Goal: Task Accomplishment & Management: Manage account settings

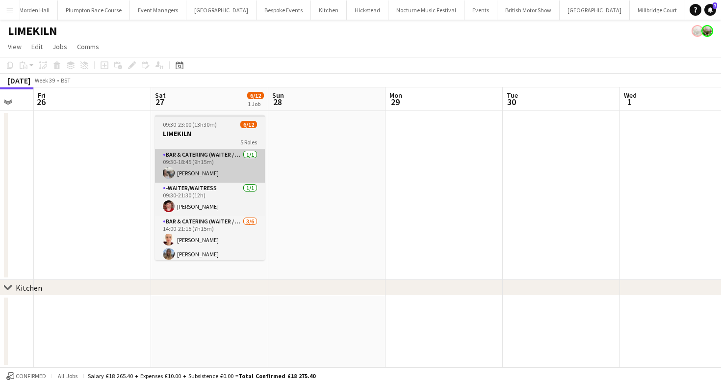
scroll to position [0, 316]
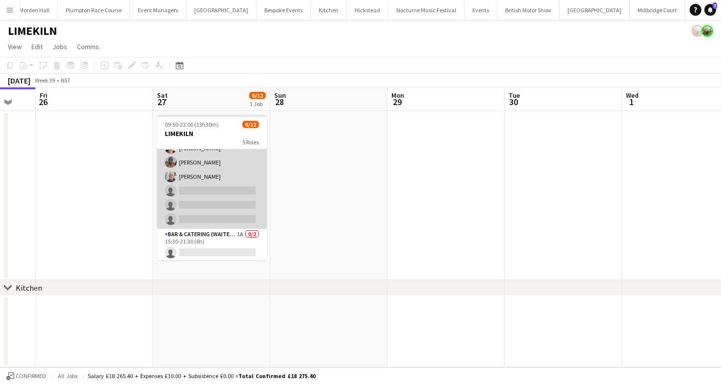
click at [227, 196] on app-card-role "Bar & Catering (Waiter / waitress) [DATE] 14:00-21:15 (7h15m) [PERSON_NAME] [PE…" at bounding box center [212, 176] width 110 height 104
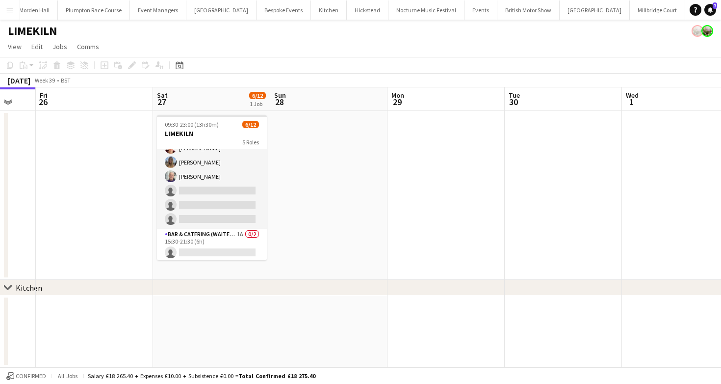
scroll to position [93, 0]
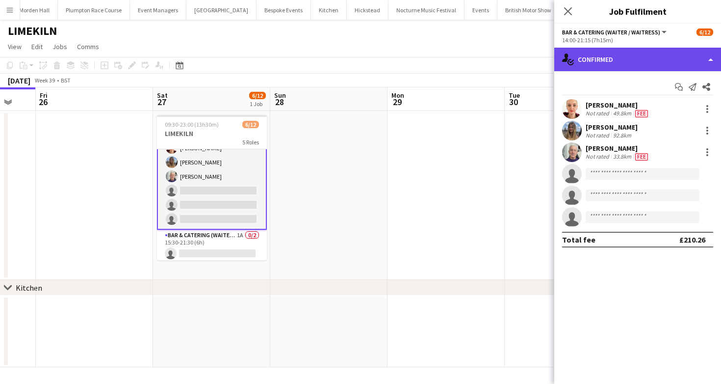
click at [662, 52] on div "single-neutral-actions-check-2 Confirmed" at bounding box center [637, 60] width 167 height 24
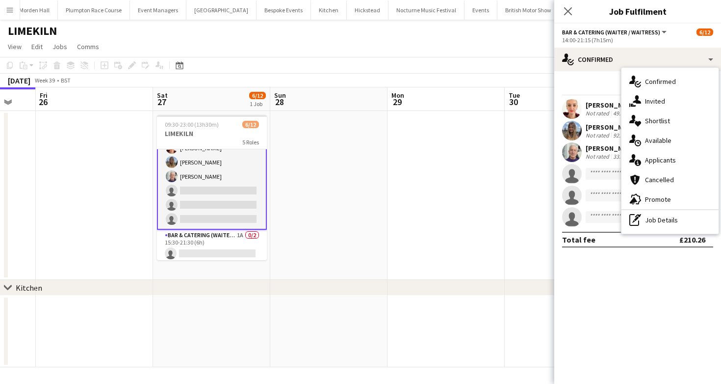
click at [602, 146] on div "[PERSON_NAME]" at bounding box center [618, 148] width 64 height 9
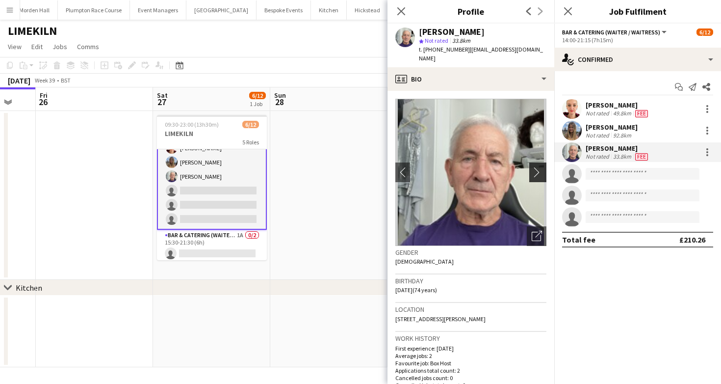
click at [537, 167] on app-icon "chevron-right" at bounding box center [539, 172] width 15 height 10
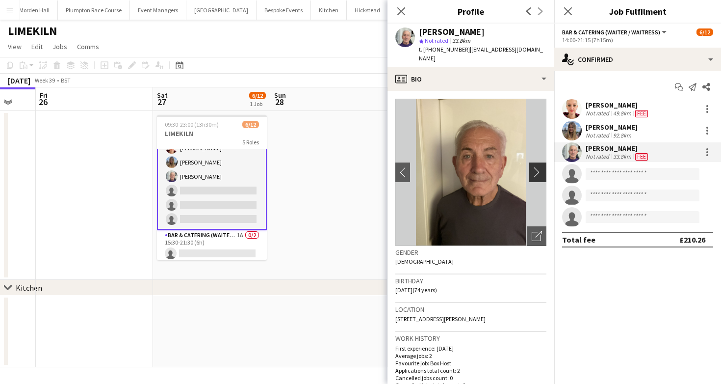
click at [537, 167] on app-icon "chevron-right" at bounding box center [539, 172] width 15 height 10
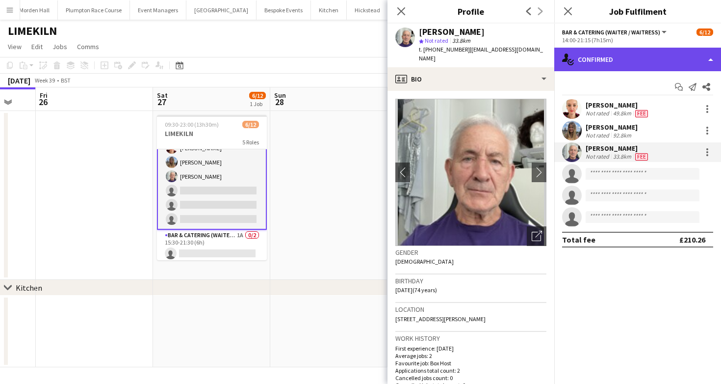
click at [606, 66] on div "single-neutral-actions-check-2 Confirmed" at bounding box center [637, 60] width 167 height 24
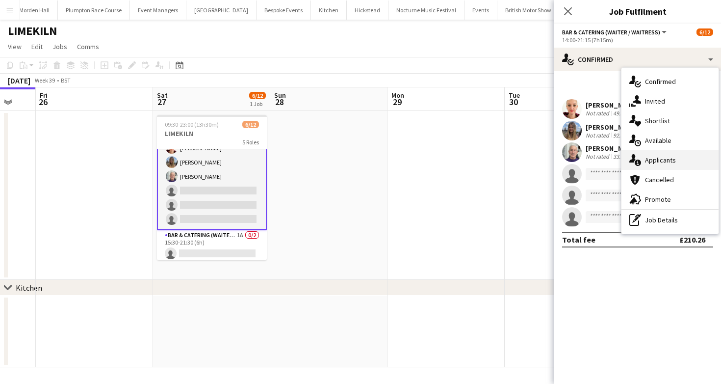
click at [634, 162] on icon at bounding box center [632, 158] width 6 height 8
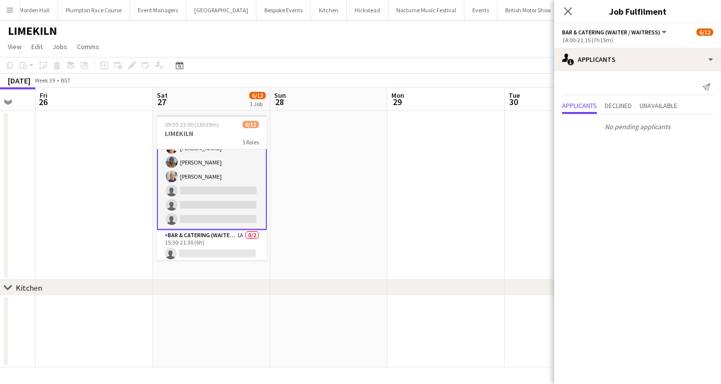
click at [498, 72] on app-toolbar "Copy Paste Paste Command V Paste with crew Command Shift V Paste linked Job Del…" at bounding box center [360, 65] width 721 height 17
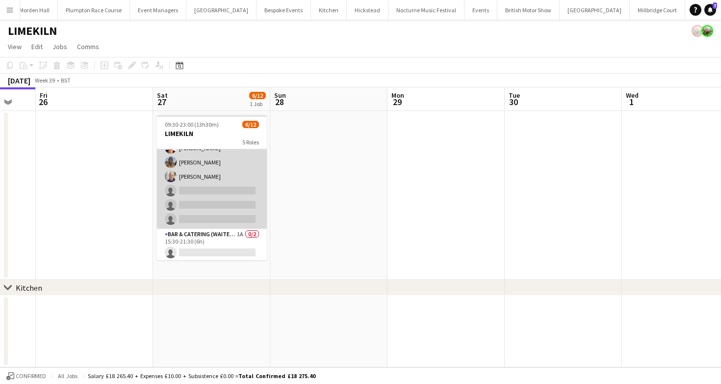
click at [220, 185] on app-card-role "Bar & Catering (Waiter / waitress) 3/6 14:00-21:15 (7h15m) Franceska T Imre Lil…" at bounding box center [212, 176] width 110 height 104
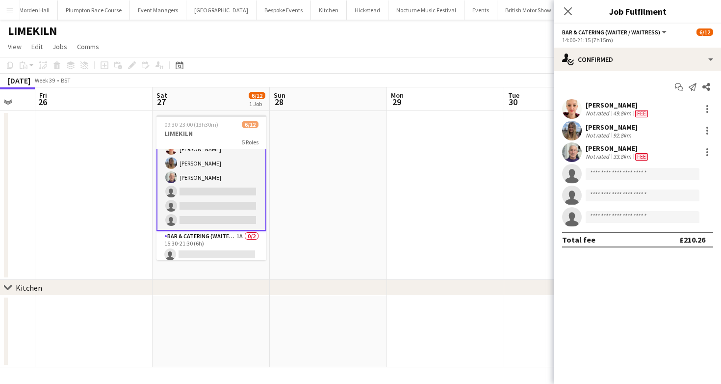
scroll to position [93, 0]
click at [623, 159] on div "33.8km" at bounding box center [622, 157] width 22 height 8
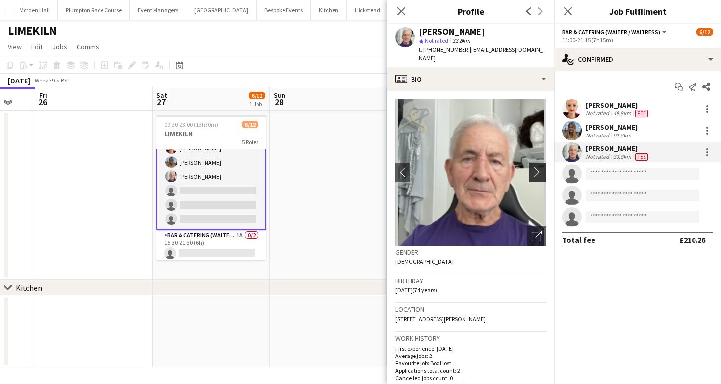
click at [542, 171] on button "chevron-right" at bounding box center [539, 172] width 20 height 20
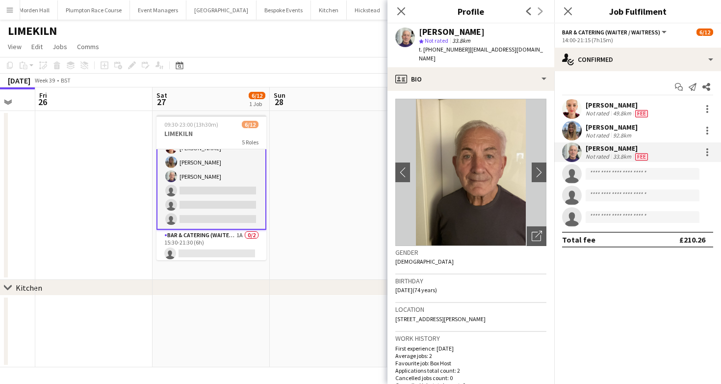
drag, startPoint x: 427, startPoint y: 284, endPoint x: 448, endPoint y: 284, distance: 21.6
click at [448, 284] on div "Birthday 19-04-1951 (74 years)" at bounding box center [470, 288] width 151 height 28
click at [497, 285] on div "Birthday 19-04-1951 (74 years)" at bounding box center [470, 288] width 151 height 28
click at [76, 14] on button "Plumpton Race Course Close" at bounding box center [94, 9] width 72 height 19
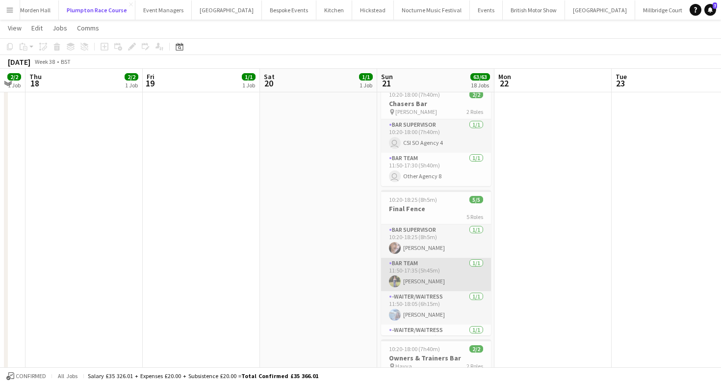
scroll to position [1583, 0]
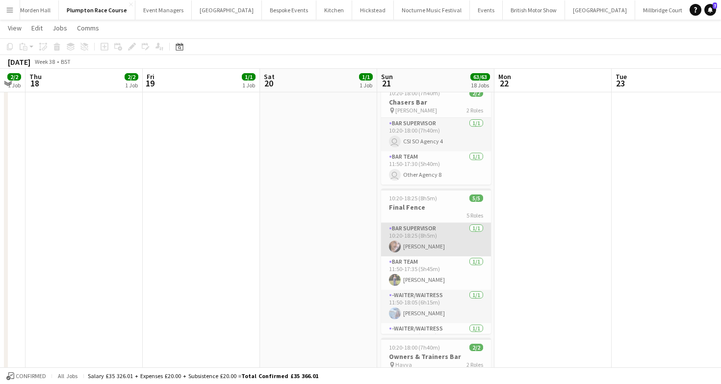
click at [434, 240] on app-card-role "Bar Supervisor 1/1 10:20-18:25 (8h5m) Adrian Cairns" at bounding box center [436, 239] width 110 height 33
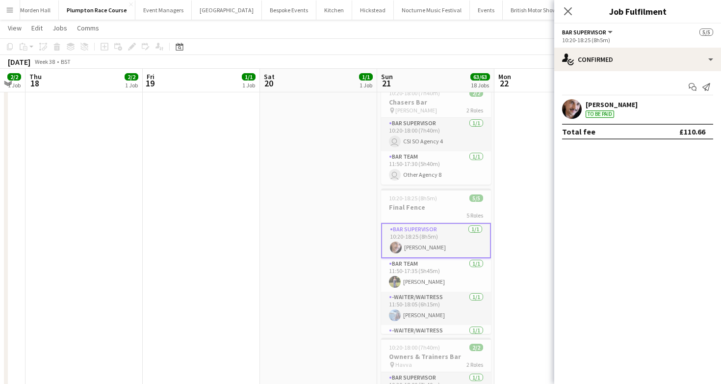
click at [588, 104] on div "Adrian Cairns" at bounding box center [612, 104] width 52 height 9
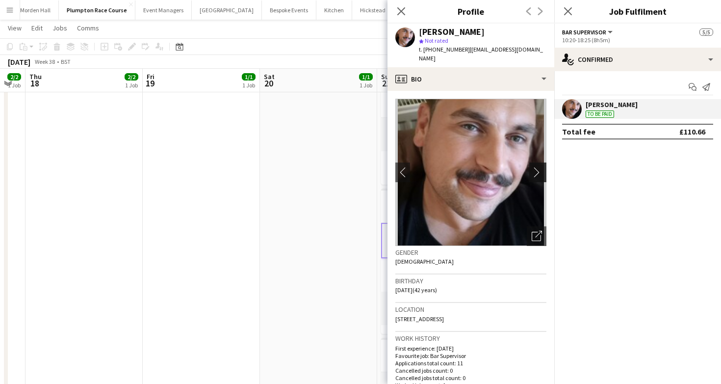
click at [540, 169] on button "chevron-right" at bounding box center [539, 172] width 20 height 20
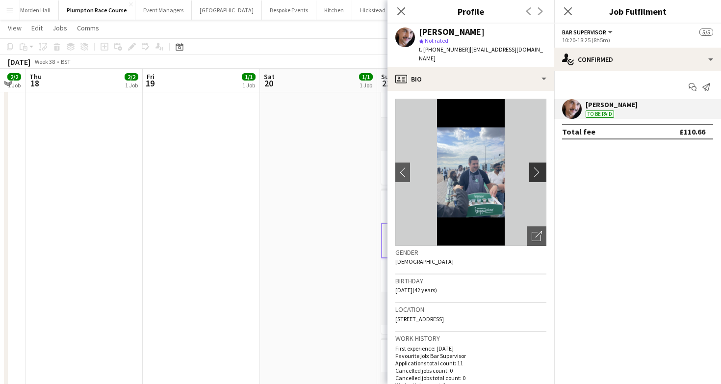
click at [540, 169] on button "chevron-right" at bounding box center [539, 172] width 20 height 20
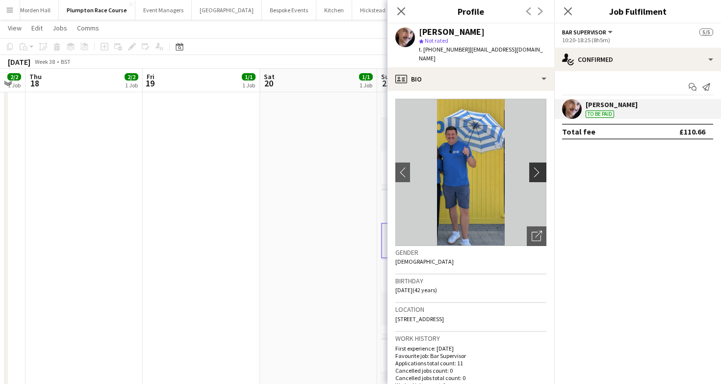
click at [540, 169] on button "chevron-right" at bounding box center [539, 172] width 20 height 20
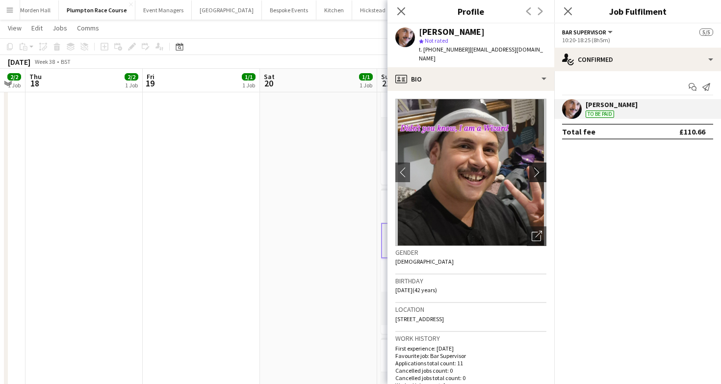
click at [540, 169] on button "chevron-right" at bounding box center [539, 172] width 20 height 20
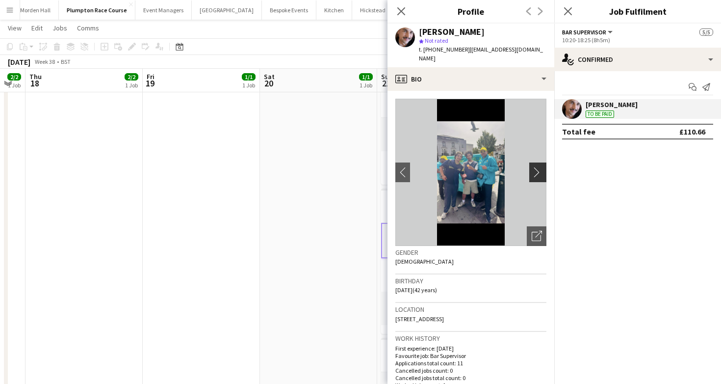
click at [540, 169] on button "chevron-right" at bounding box center [539, 172] width 20 height 20
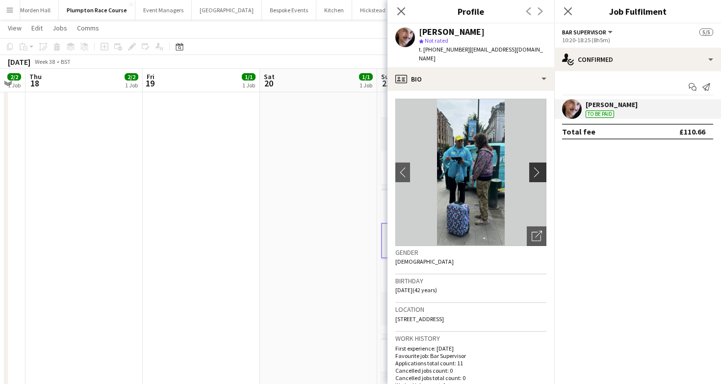
click at [540, 169] on button "chevron-right" at bounding box center [539, 172] width 20 height 20
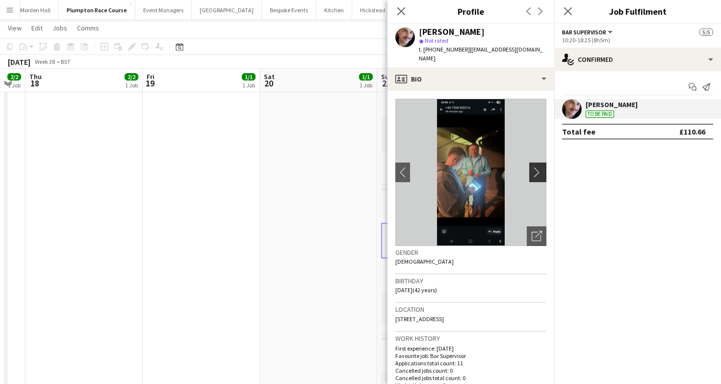
click at [540, 169] on button "chevron-right" at bounding box center [539, 172] width 20 height 20
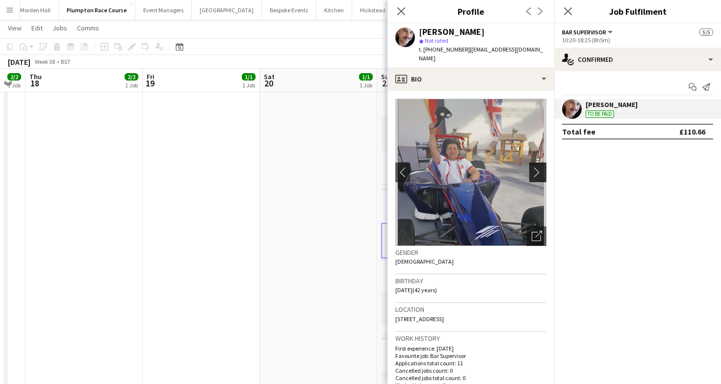
click at [540, 169] on button "chevron-right" at bounding box center [539, 172] width 20 height 20
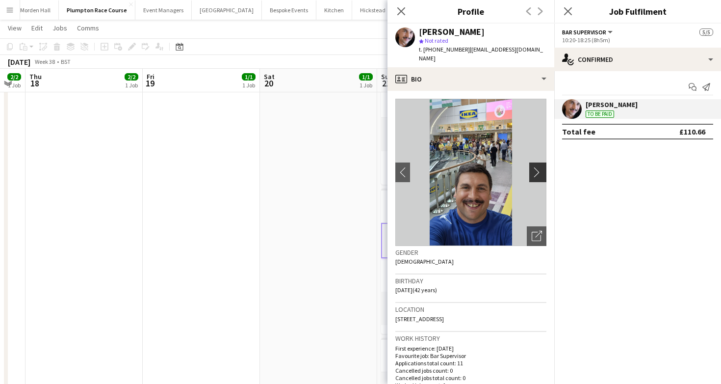
click at [540, 169] on button "chevron-right" at bounding box center [539, 172] width 20 height 20
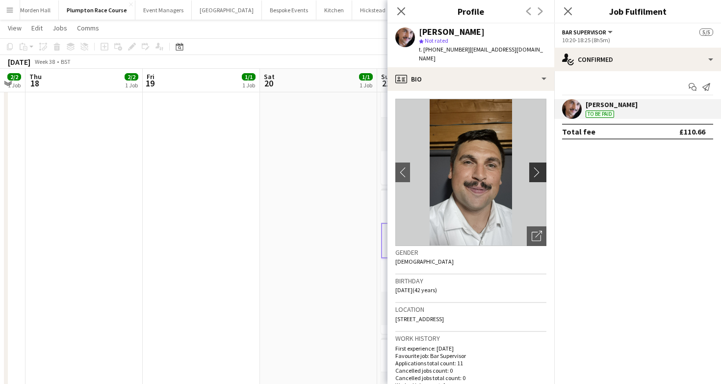
click at [538, 167] on app-icon "chevron-right" at bounding box center [539, 172] width 15 height 10
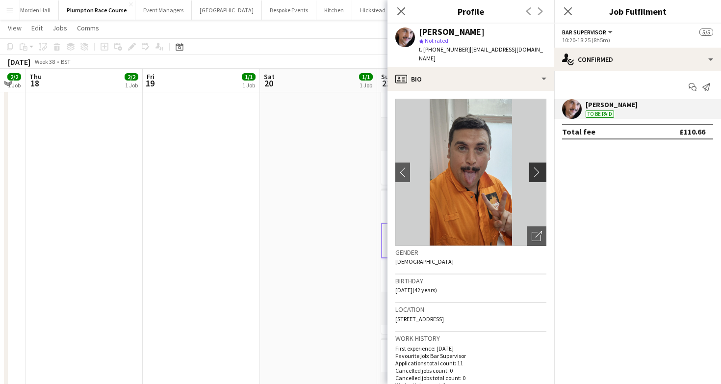
click at [538, 167] on app-icon "chevron-right" at bounding box center [539, 172] width 15 height 10
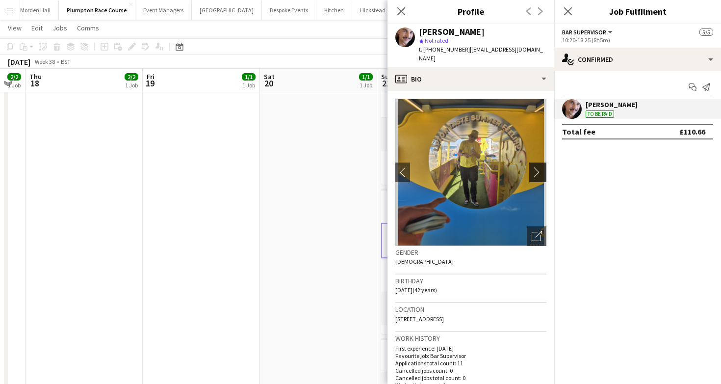
click at [538, 167] on app-icon "chevron-right" at bounding box center [539, 172] width 15 height 10
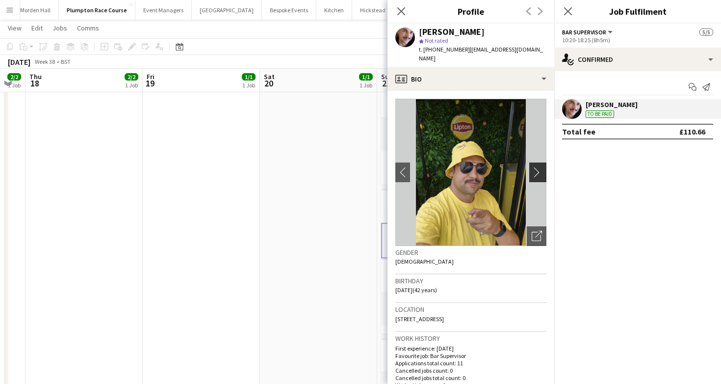
click at [538, 167] on app-icon "chevron-right" at bounding box center [539, 172] width 15 height 10
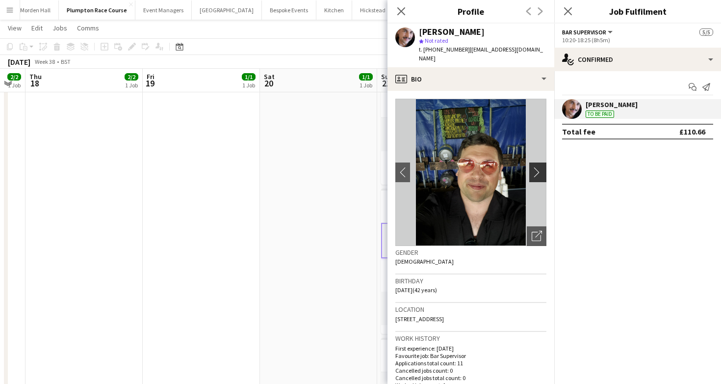
click at [538, 167] on app-icon "chevron-right" at bounding box center [539, 172] width 15 height 10
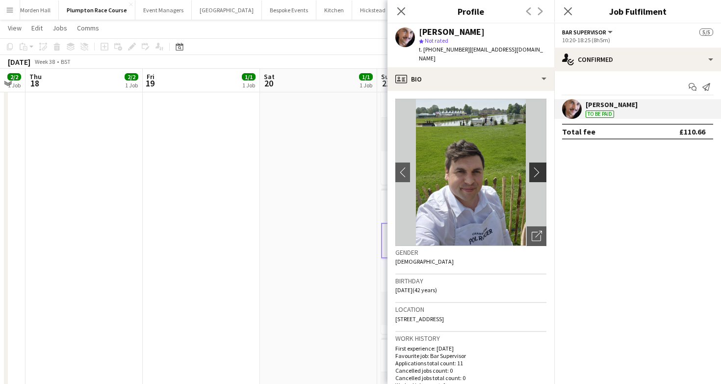
click at [538, 167] on app-icon "chevron-right" at bounding box center [539, 172] width 15 height 10
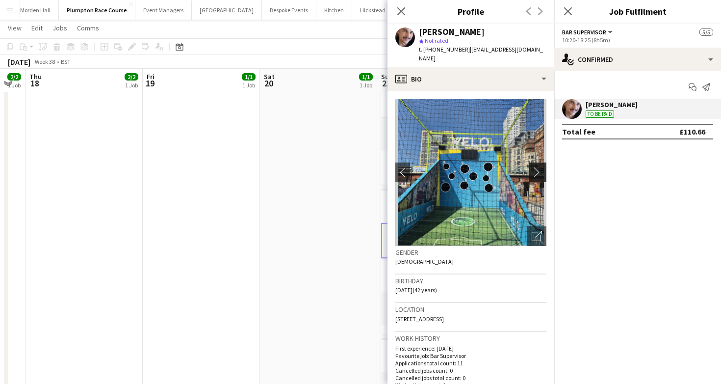
click at [538, 167] on app-icon "chevron-right" at bounding box center [539, 172] width 15 height 10
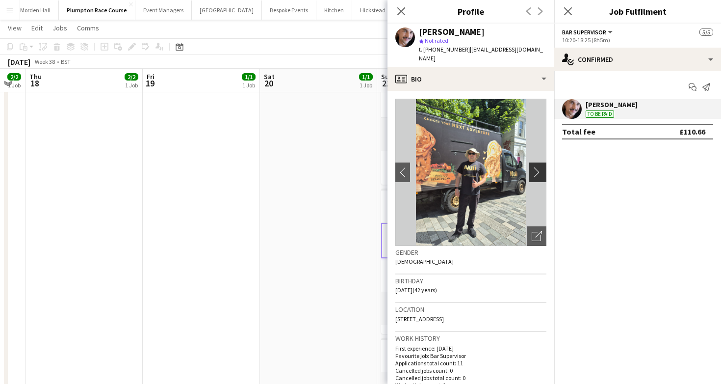
click at [537, 167] on app-icon "chevron-right" at bounding box center [539, 172] width 15 height 10
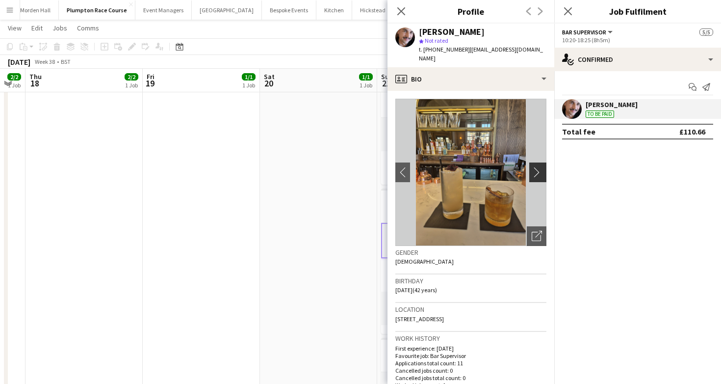
click at [537, 167] on app-icon "chevron-right" at bounding box center [539, 172] width 15 height 10
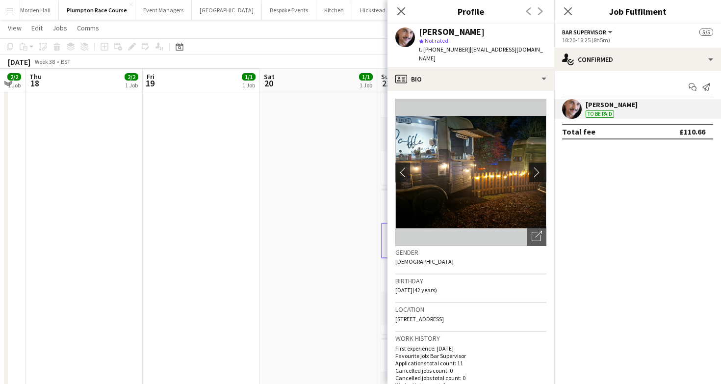
click at [537, 167] on app-icon "chevron-right" at bounding box center [539, 172] width 15 height 10
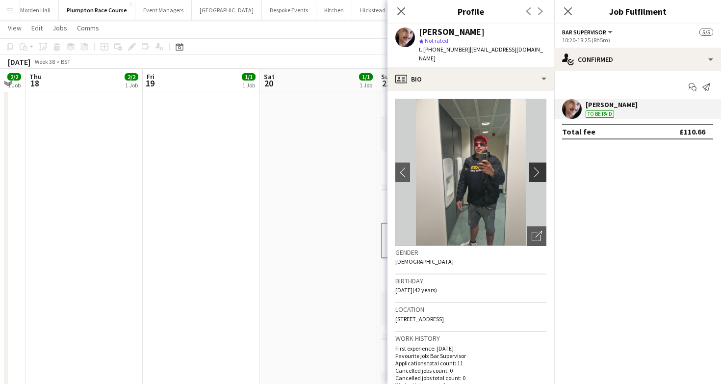
click at [537, 167] on app-icon "chevron-right" at bounding box center [539, 172] width 15 height 10
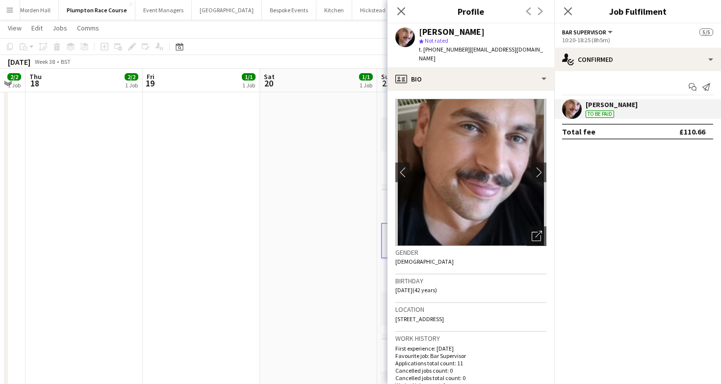
click at [332, 54] on app-toolbar "Copy Paste Paste Command V Paste with crew Command Shift V Paste linked Job Del…" at bounding box center [360, 46] width 721 height 17
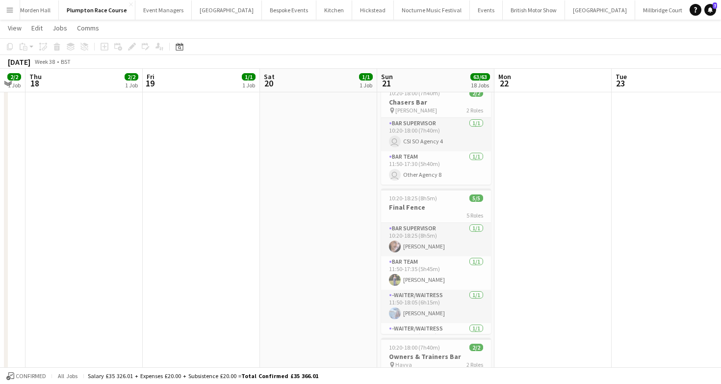
click at [691, 15] on button "LIMEKILN Close" at bounding box center [711, 9] width 40 height 19
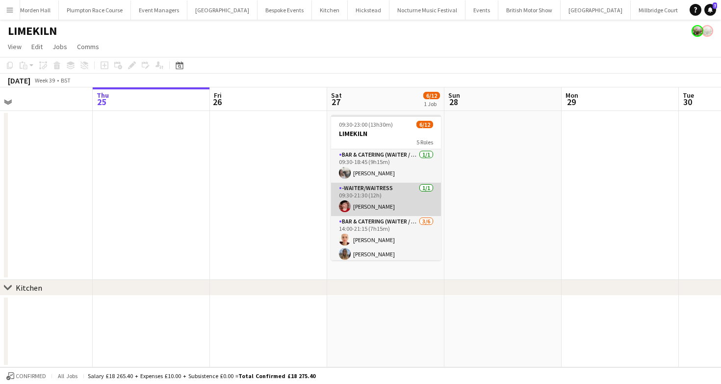
scroll to position [46, 0]
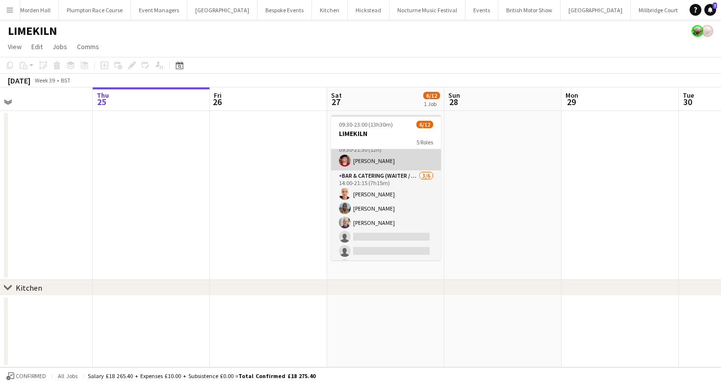
click at [397, 202] on app-card-role "Bar & Catering (Waiter / waitress) 3/6 14:00-21:15 (7h15m) Franceska T Imre Lil…" at bounding box center [386, 222] width 110 height 104
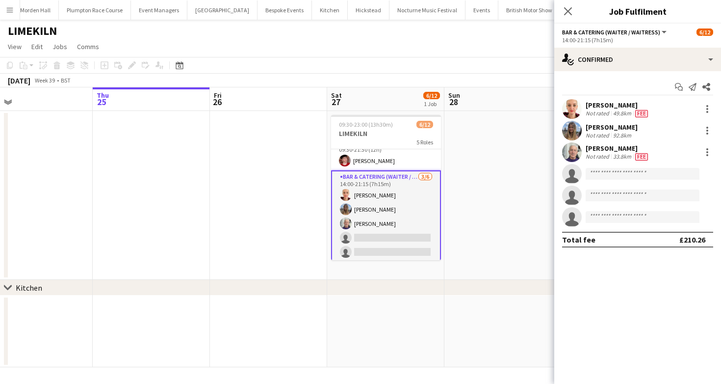
click at [646, 159] on span "Fee" at bounding box center [641, 156] width 13 height 7
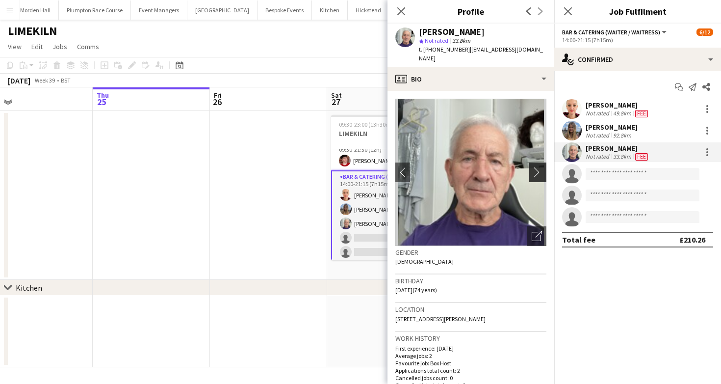
click at [534, 167] on app-icon "chevron-right" at bounding box center [539, 172] width 15 height 10
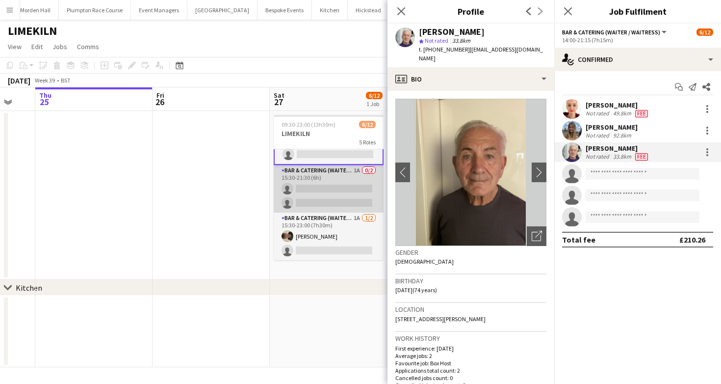
scroll to position [0, 321]
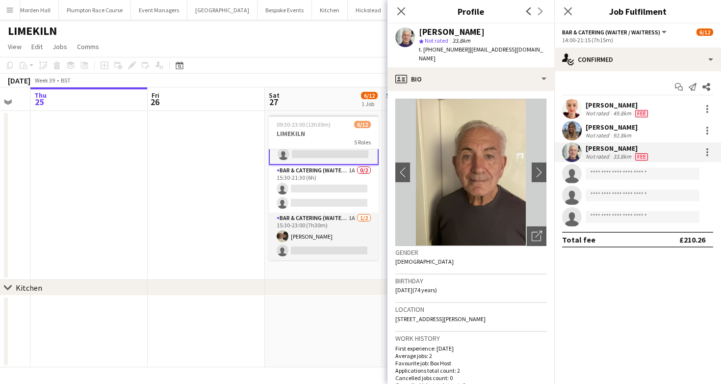
click at [310, 69] on app-toolbar "Copy Paste Paste Command V Paste with crew Command Shift V Paste linked Job Del…" at bounding box center [360, 65] width 721 height 17
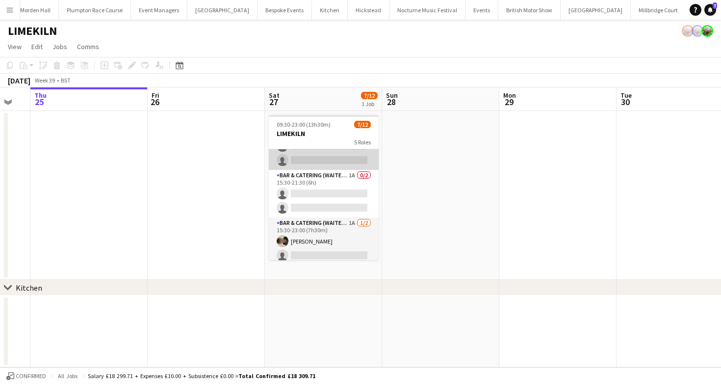
scroll to position [156, 0]
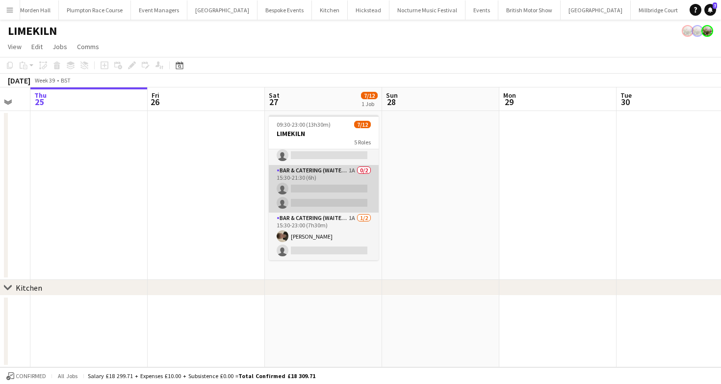
click at [315, 182] on app-card-role "Bar & Catering (Waiter / waitress) 1A 0/2 15:30-21:30 (6h) single-neutral-actio…" at bounding box center [324, 189] width 110 height 48
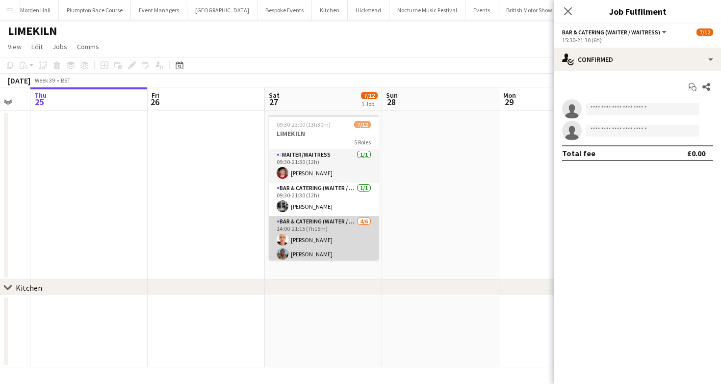
scroll to position [49, 0]
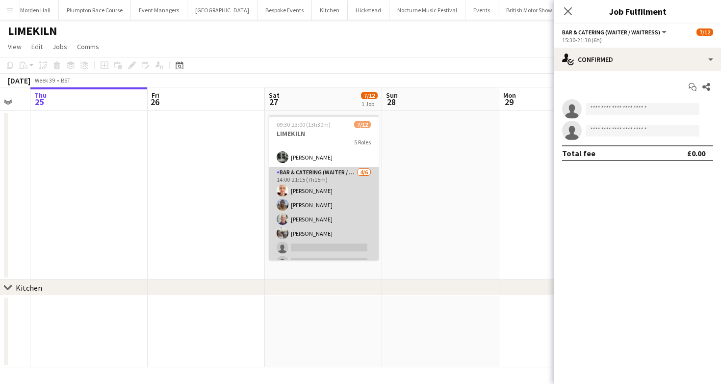
click at [314, 212] on app-card-role "Bar & Catering (Waiter / waitress) 4/6 14:00-21:15 (7h15m) Franceska T Imre Lil…" at bounding box center [324, 219] width 110 height 104
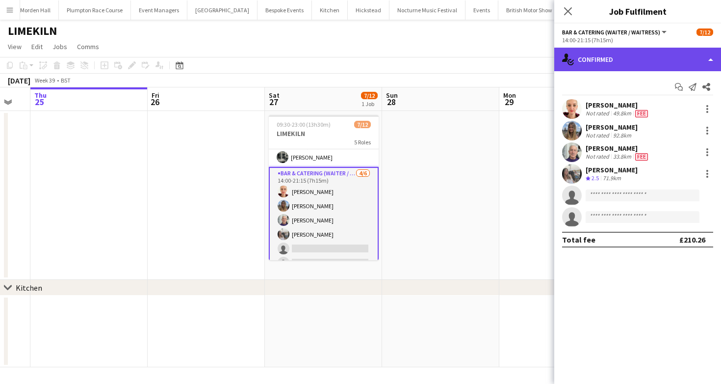
click at [604, 52] on div "single-neutral-actions-check-2 Confirmed" at bounding box center [637, 60] width 167 height 24
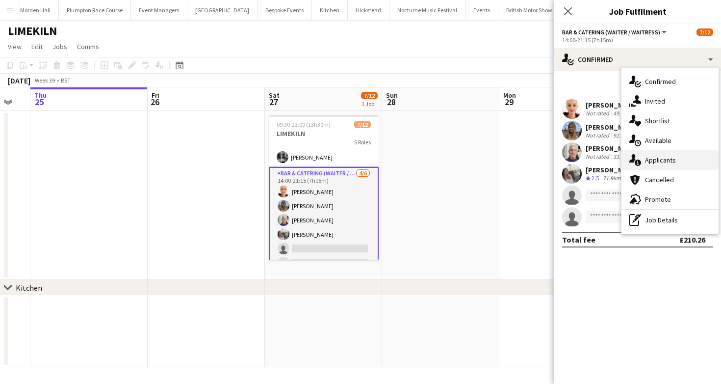
click at [674, 155] on div "single-neutral-actions-information Applicants" at bounding box center [670, 160] width 97 height 20
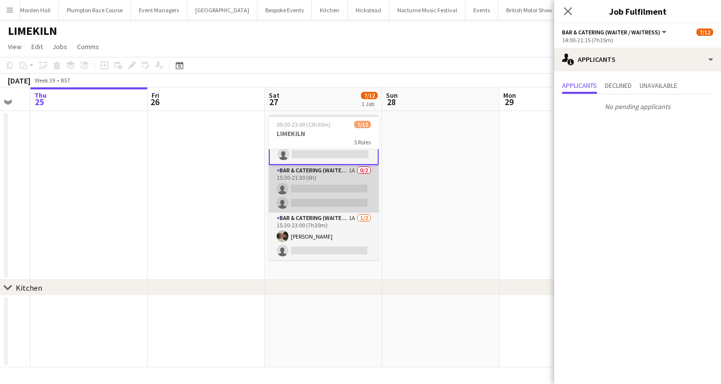
click at [292, 188] on app-card-role "Bar & Catering (Waiter / waitress) 1A 0/2 15:30-21:30 (6h) single-neutral-actio…" at bounding box center [324, 189] width 110 height 48
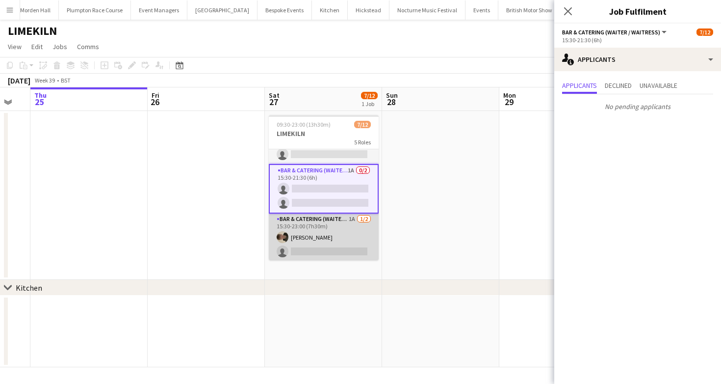
click at [312, 251] on app-card-role "Bar & Catering (Waiter / waitress) 1A 1/2 15:30-23:00 (7h30m) Charles Laughton …" at bounding box center [324, 237] width 110 height 48
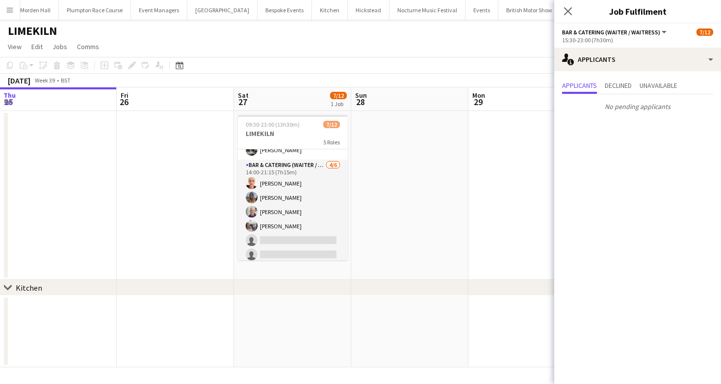
scroll to position [50, 0]
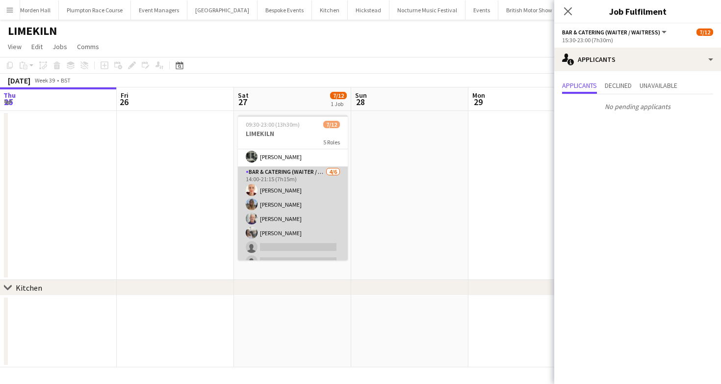
click at [302, 207] on app-card-role "Bar & Catering (Waiter / waitress) 4/6 14:00-21:15 (7h15m) Franceska T Imre Lil…" at bounding box center [293, 218] width 110 height 104
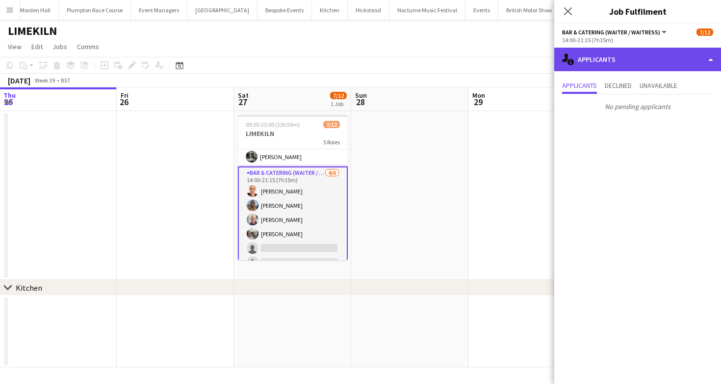
click at [647, 54] on div "single-neutral-actions-information Applicants" at bounding box center [637, 60] width 167 height 24
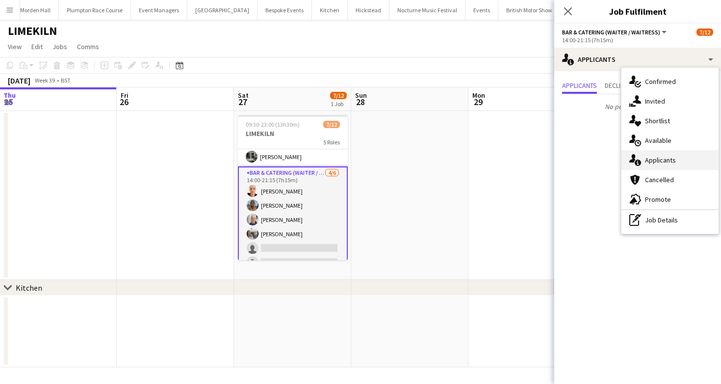
click at [661, 164] on span "Applicants" at bounding box center [660, 160] width 31 height 9
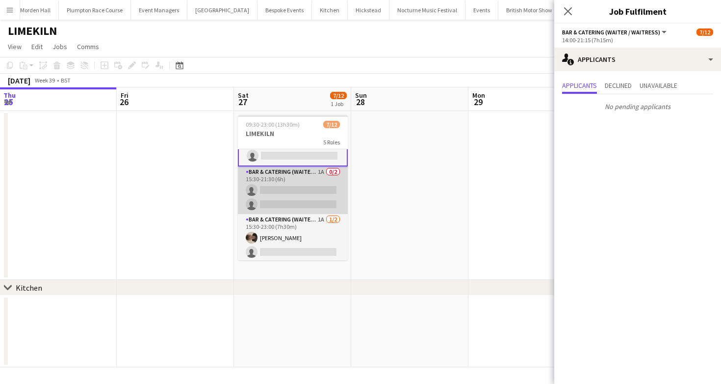
click at [273, 189] on app-card-role "Bar & Catering (Waiter / waitress) 1A 0/2 15:30-21:30 (6h) single-neutral-actio…" at bounding box center [293, 190] width 110 height 48
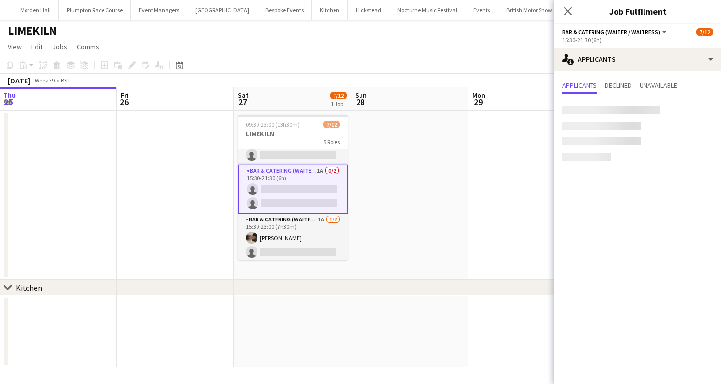
scroll to position [155, 0]
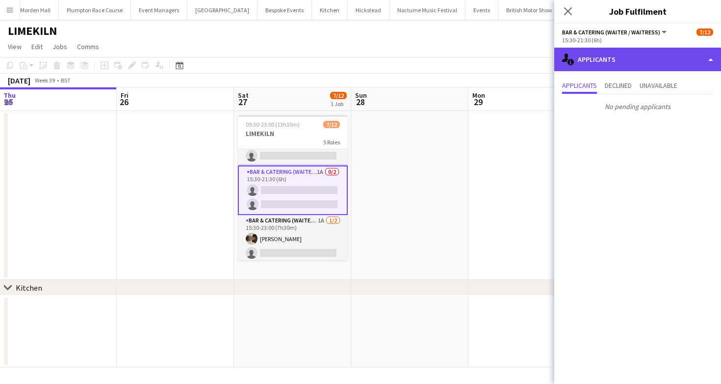
click at [603, 56] on div "single-neutral-actions-information Applicants" at bounding box center [637, 60] width 167 height 24
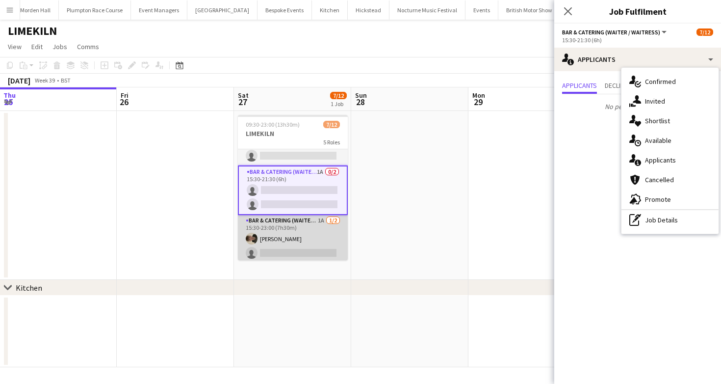
click at [315, 247] on app-card-role "Bar & Catering (Waiter / waitress) 1A 1/2 15:30-23:00 (7h30m) Charles Laughton …" at bounding box center [293, 239] width 110 height 48
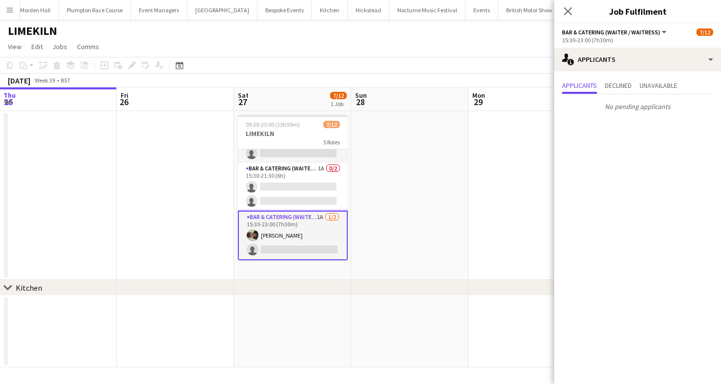
scroll to position [0, 0]
click at [307, 239] on app-card-role "Bar & Catering (Waiter / waitress) 1A 1/2 15:30-23:00 (7h30m) Charles Laughton …" at bounding box center [293, 235] width 110 height 50
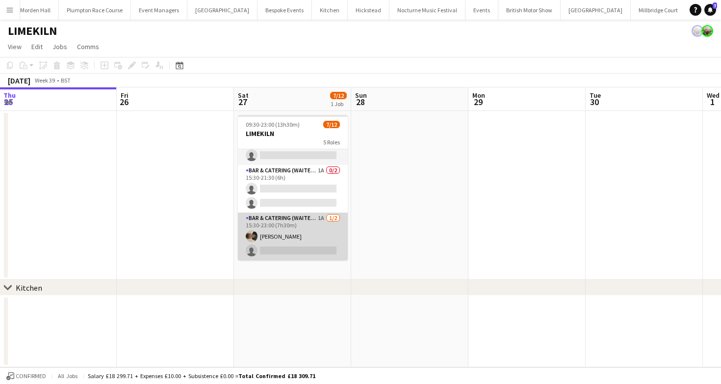
click at [305, 215] on app-card-role "Bar & Catering (Waiter / waitress) 1A 1/2 15:30-23:00 (7h30m) Charles Laughton …" at bounding box center [293, 236] width 110 height 48
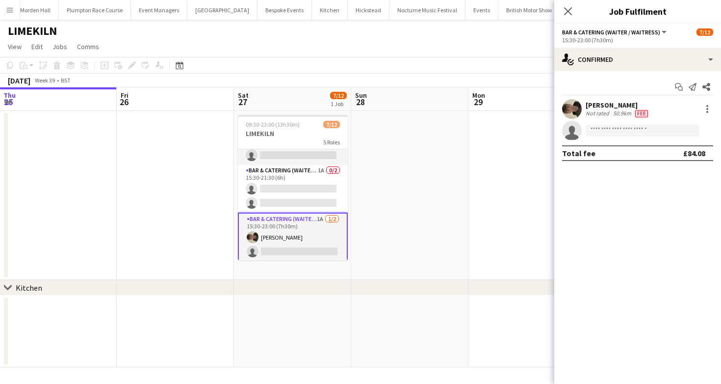
scroll to position [157, 0]
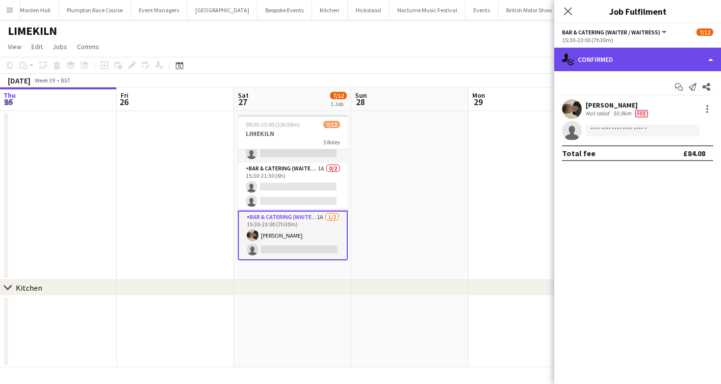
click at [618, 56] on div "single-neutral-actions-check-2 Confirmed" at bounding box center [637, 60] width 167 height 24
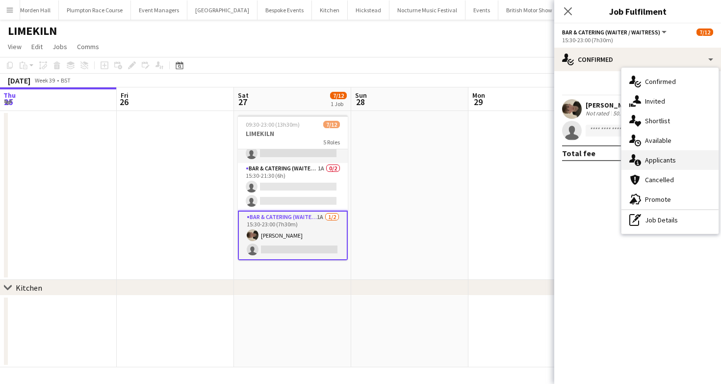
click at [656, 166] on div "single-neutral-actions-information Applicants" at bounding box center [670, 160] width 97 height 20
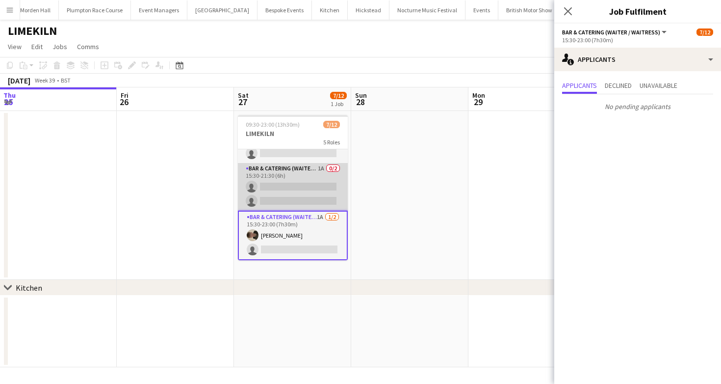
click at [320, 173] on app-card-role "Bar & Catering (Waiter / waitress) 1A 0/2 15:30-21:30 (6h) single-neutral-actio…" at bounding box center [293, 187] width 110 height 48
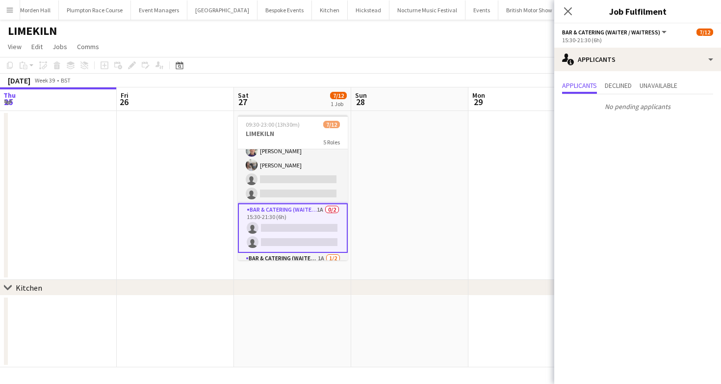
scroll to position [115, 0]
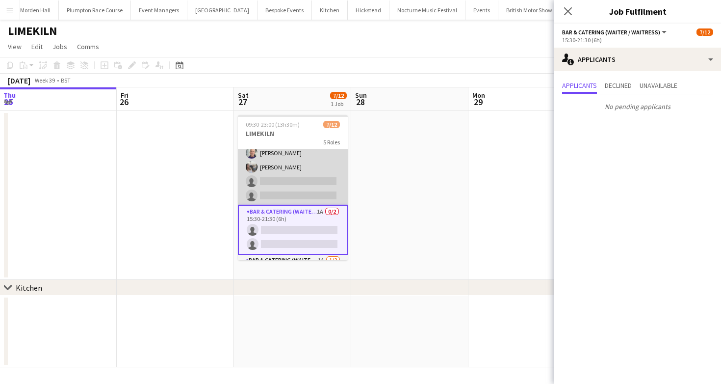
click at [317, 176] on app-card-role "Bar & Catering (Waiter / waitress) 4/6 14:00-21:15 (7h15m) Franceska T Imre Lil…" at bounding box center [293, 153] width 110 height 104
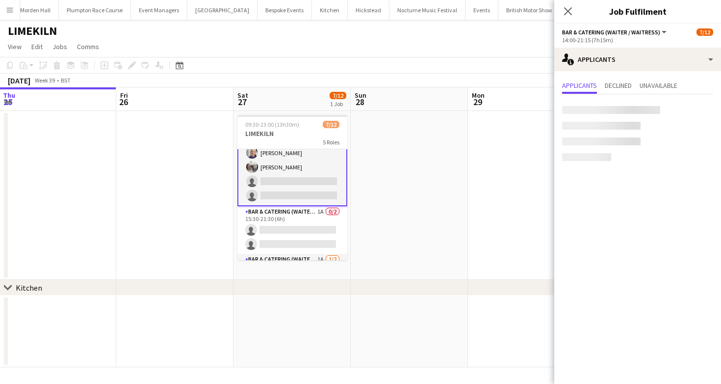
scroll to position [0, 0]
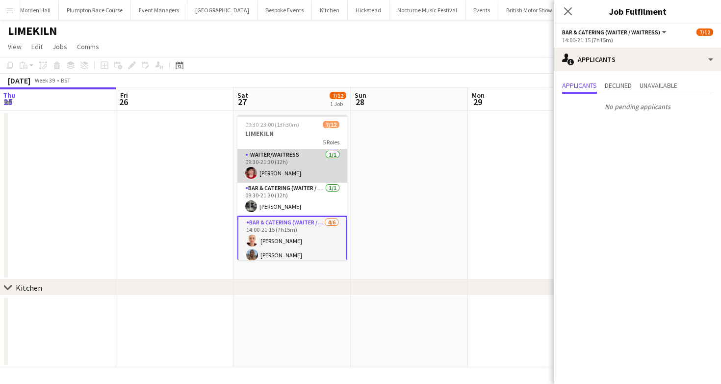
click at [302, 173] on app-card-role "-Waiter/Waitress 1/1 09:30-21:30 (12h) Jonnie Saunders" at bounding box center [292, 165] width 110 height 33
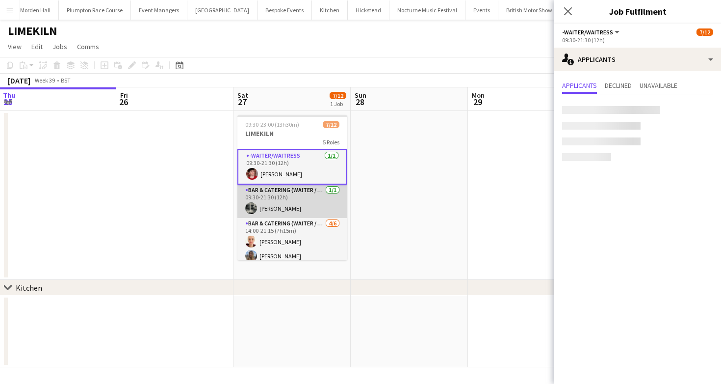
click at [304, 201] on app-card-role "Bar & Catering (Waiter / waitress) 1/1 09:30-21:30 (12h) Molly Middlehurst" at bounding box center [292, 200] width 110 height 33
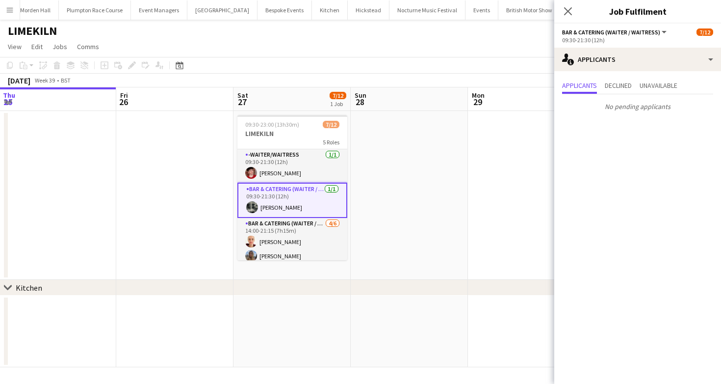
click at [400, 60] on app-toolbar "Copy Paste Paste Command V Paste with crew Command Shift V Paste linked Job Del…" at bounding box center [360, 65] width 721 height 17
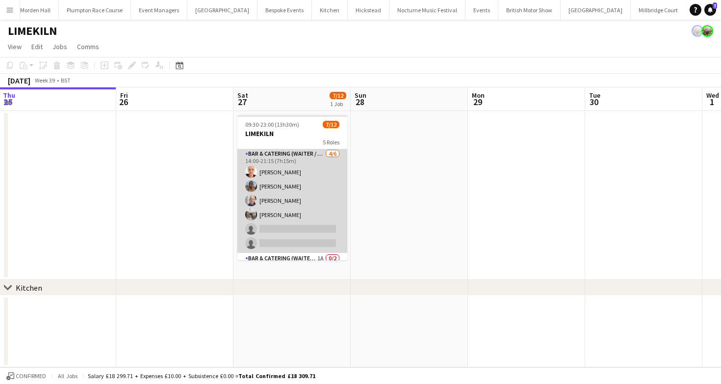
scroll to position [78, 0]
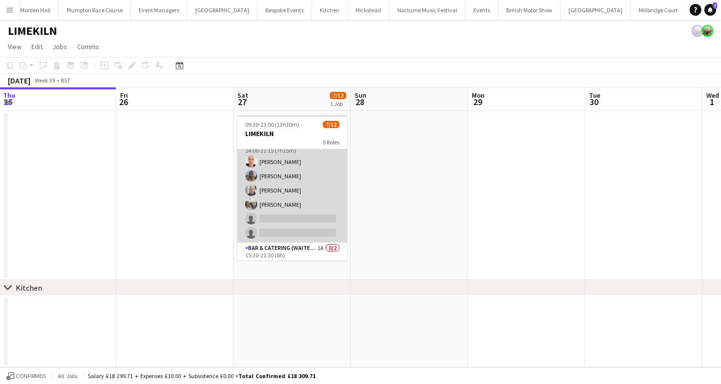
click at [278, 212] on app-card-role "Bar & Catering (Waiter / waitress) 4/6 14:00-21:15 (7h15m) Franceska T Imre Lil…" at bounding box center [292, 190] width 110 height 104
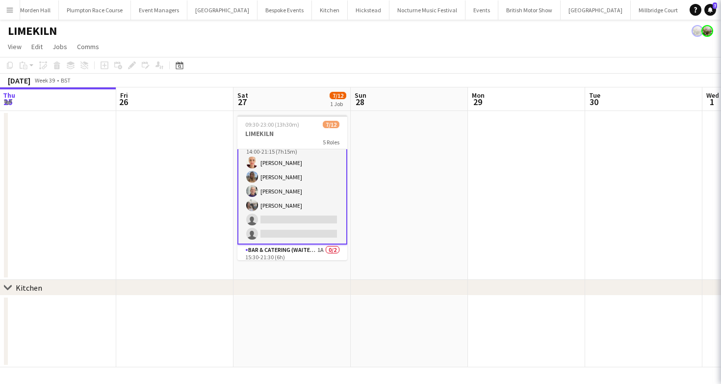
scroll to position [79, 0]
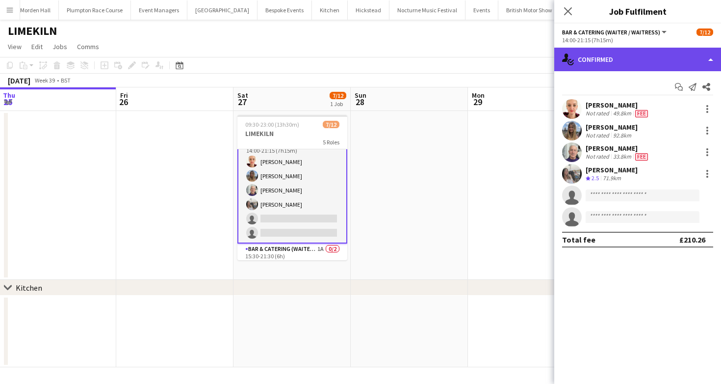
click at [617, 70] on div "single-neutral-actions-check-2 Confirmed" at bounding box center [637, 60] width 167 height 24
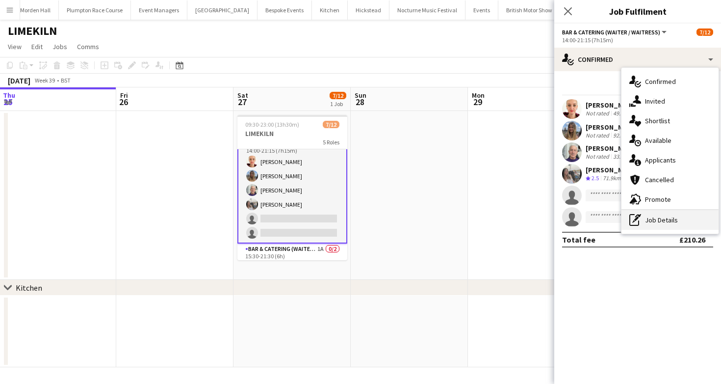
click at [665, 218] on div "pen-write Job Details" at bounding box center [670, 220] width 97 height 20
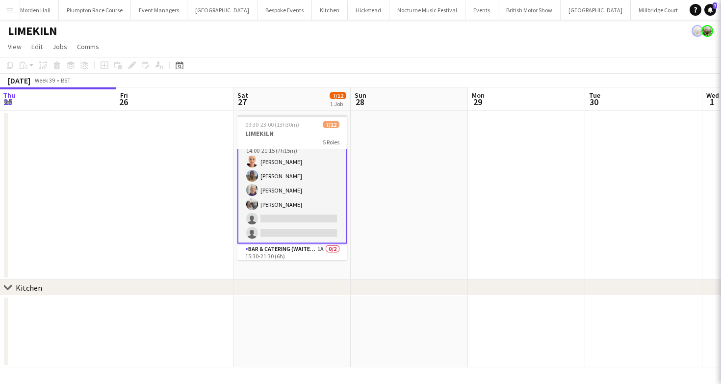
click at [464, 78] on div "September 2025 Week 39 • BST" at bounding box center [360, 81] width 721 height 14
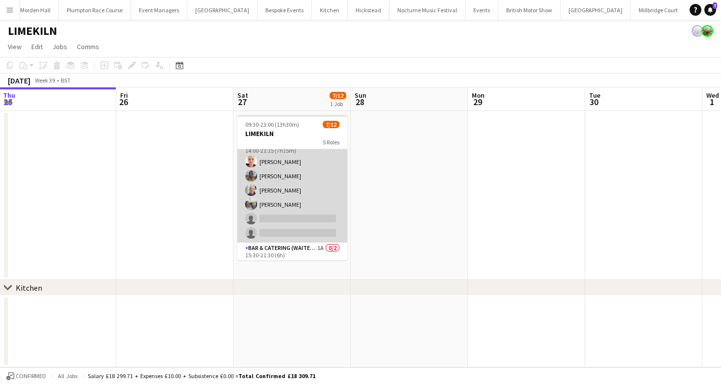
click at [272, 230] on app-card-role "Bar & Catering (Waiter / waitress) 4/6 14:00-21:15 (7h15m) Franceska T Imre Lil…" at bounding box center [292, 190] width 110 height 104
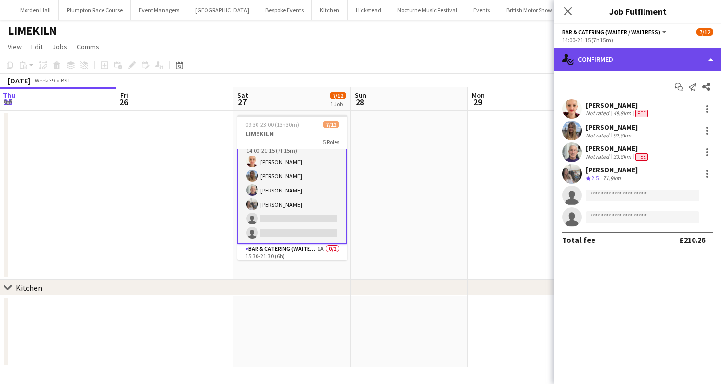
click at [577, 64] on div "single-neutral-actions-check-2 Confirmed" at bounding box center [637, 60] width 167 height 24
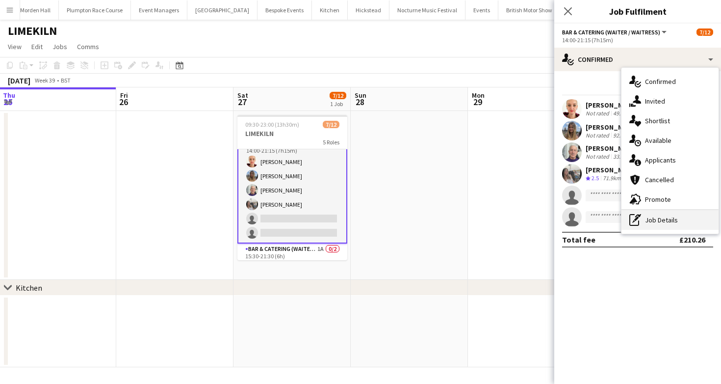
click at [664, 211] on div "pen-write Job Details" at bounding box center [670, 220] width 97 height 20
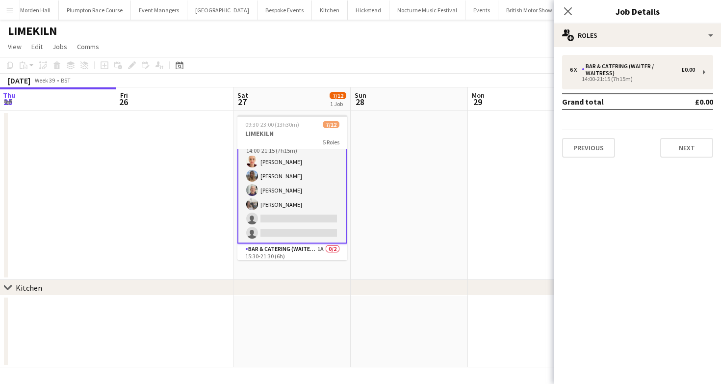
click at [622, 94] on td "Grand total" at bounding box center [614, 102] width 104 height 16
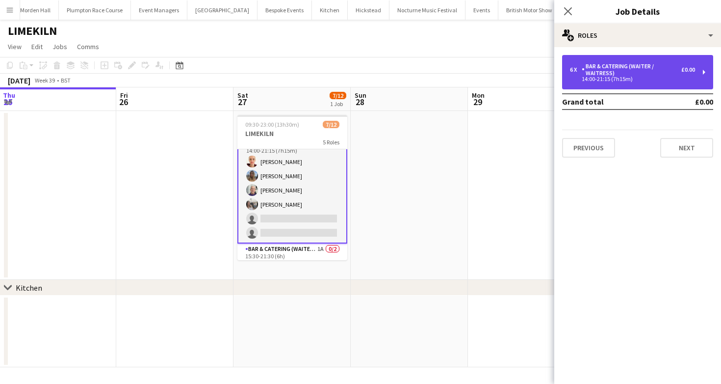
click at [606, 75] on div "Bar & Catering (Waiter / waitress)" at bounding box center [632, 70] width 100 height 14
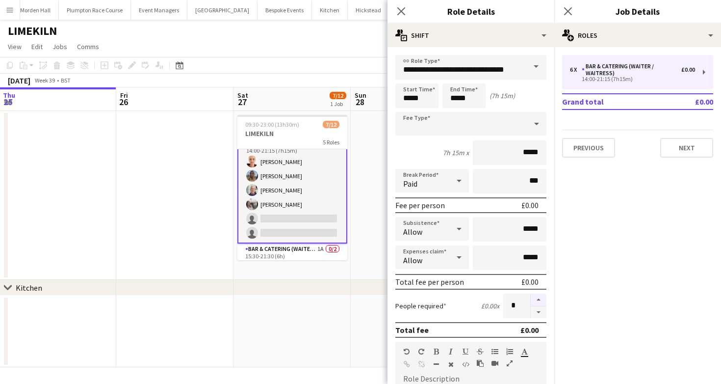
click at [544, 301] on button "button" at bounding box center [539, 299] width 16 height 13
type input "*"
click at [345, 71] on app-toolbar "Copy Paste Paste Command V Paste with crew Command Shift V Paste linked Job Del…" at bounding box center [360, 65] width 721 height 17
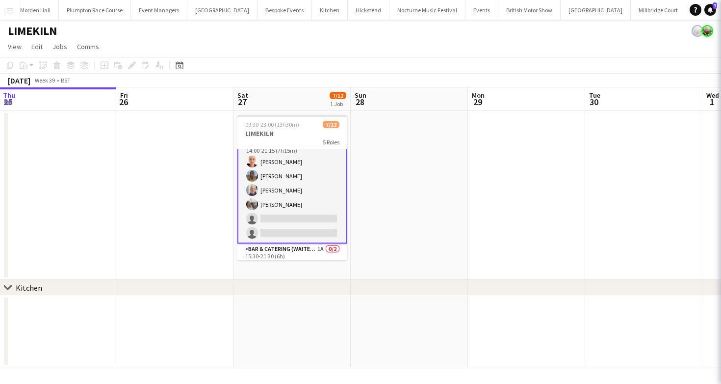
scroll to position [78, 0]
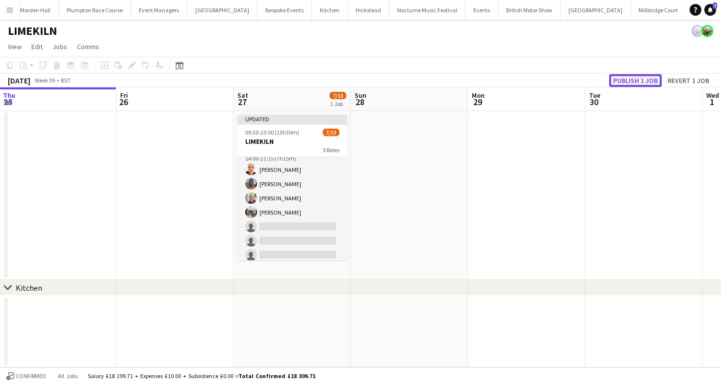
click at [637, 82] on button "Publish 1 job" at bounding box center [635, 80] width 52 height 13
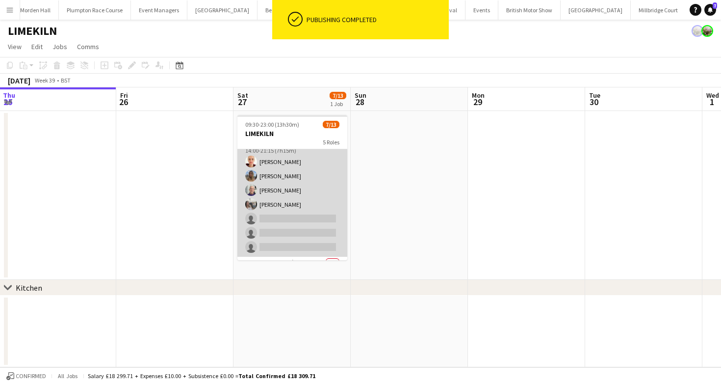
scroll to position [0, 0]
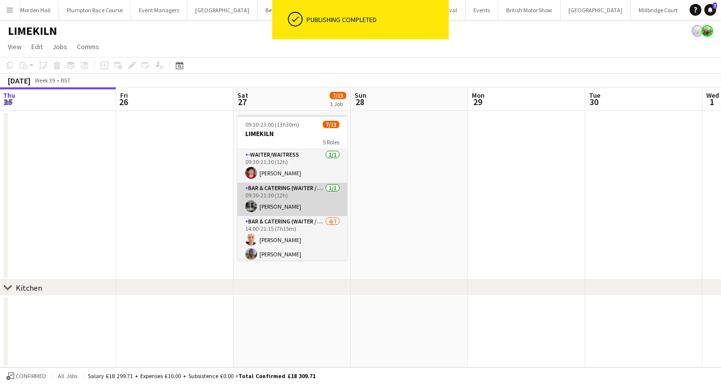
click at [280, 202] on app-card-role "Bar & Catering (Waiter / waitress) 1/1 09:30-21:30 (12h) Molly Middlehurst" at bounding box center [292, 198] width 110 height 33
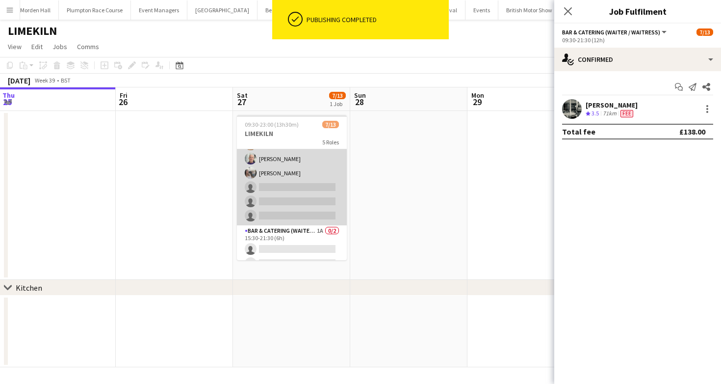
click at [303, 171] on app-card-role "Bar & Catering (Waiter / waitress) 4/7 14:00-21:15 (7h15m) Franceska T Imre Lil…" at bounding box center [292, 165] width 110 height 119
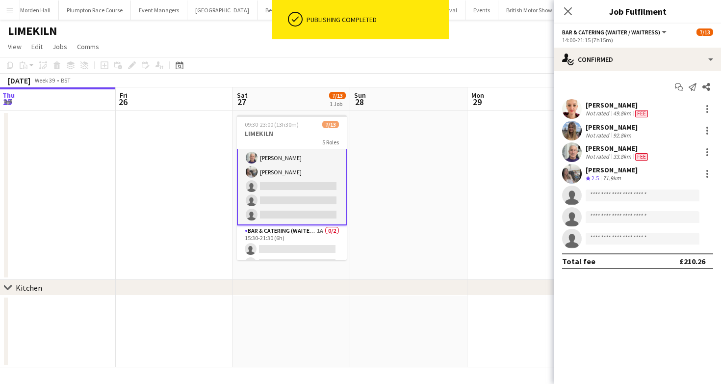
scroll to position [110, 0]
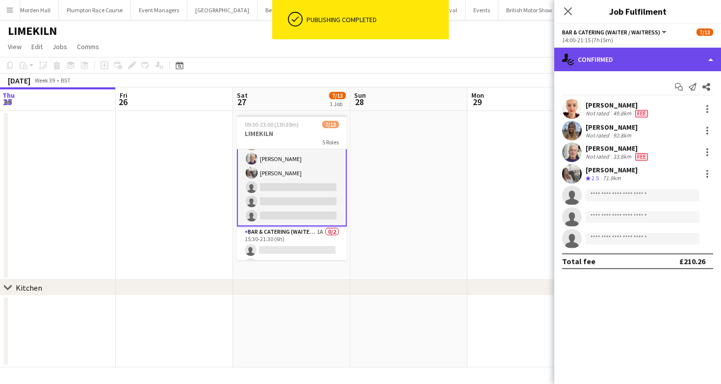
click at [663, 70] on div "single-neutral-actions-check-2 Confirmed" at bounding box center [637, 60] width 167 height 24
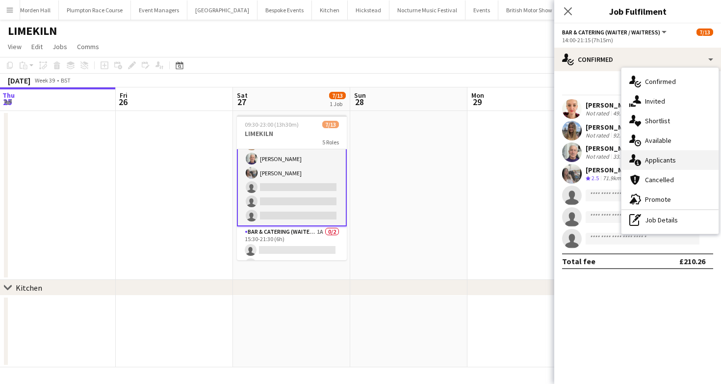
click at [666, 161] on span "Applicants" at bounding box center [660, 160] width 31 height 9
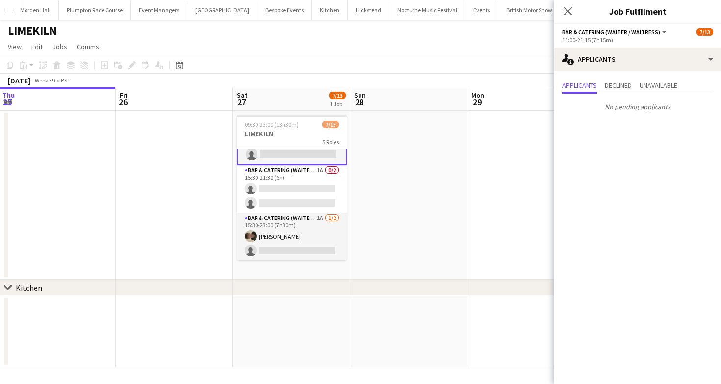
click at [300, 205] on app-card-role "Bar & Catering (Waiter / waitress) 1A 0/2 15:30-21:30 (6h) single-neutral-actio…" at bounding box center [292, 189] width 110 height 48
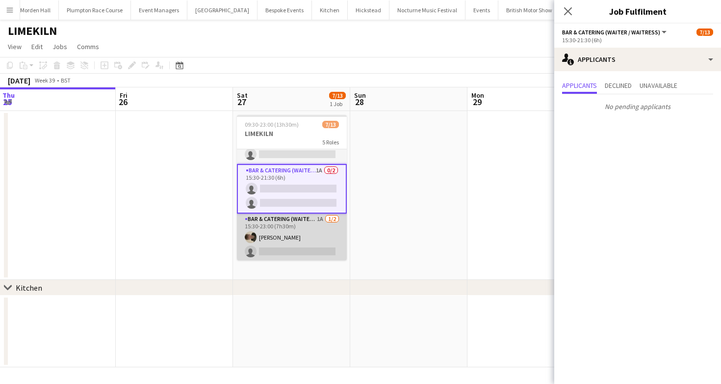
click at [309, 234] on app-card-role "Bar & Catering (Waiter / waitress) 1A 1/2 15:30-23:00 (7h30m) Charles Laughton …" at bounding box center [292, 237] width 110 height 48
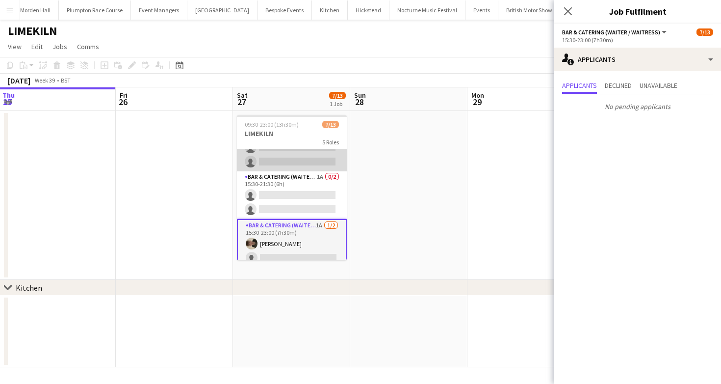
scroll to position [172, 0]
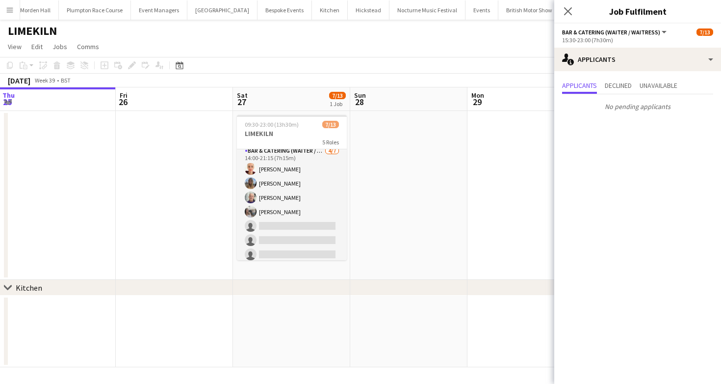
click at [273, 202] on app-card-role "Bar & Catering (Waiter / waitress) 4/7 14:00-21:15 (7h15m) Franceska T Imre Lil…" at bounding box center [292, 204] width 110 height 119
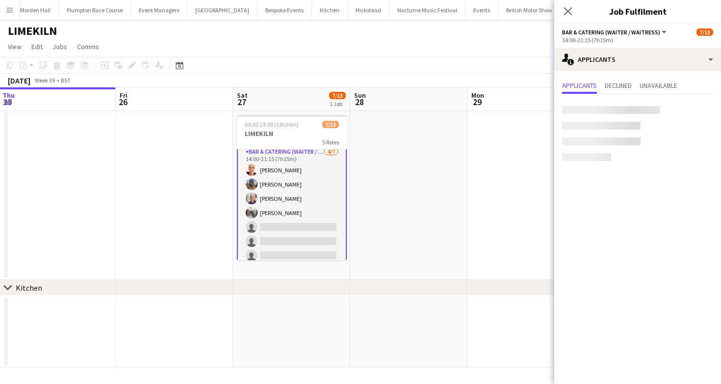
scroll to position [72, 0]
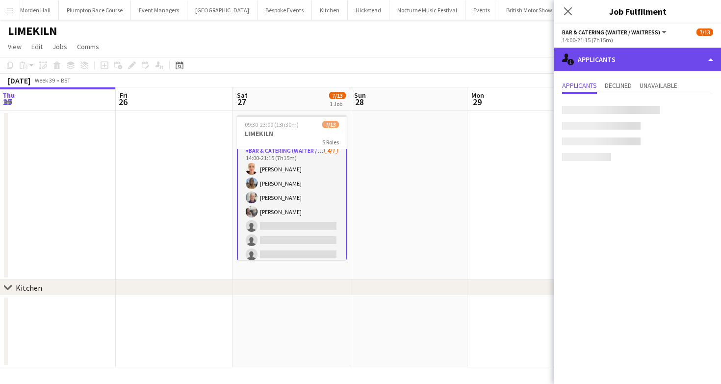
click at [588, 55] on div "single-neutral-actions-information Applicants" at bounding box center [637, 60] width 167 height 24
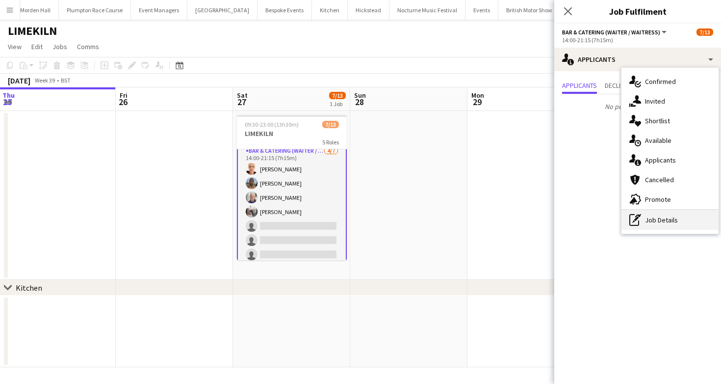
click at [658, 223] on div "pen-write Job Details" at bounding box center [670, 220] width 97 height 20
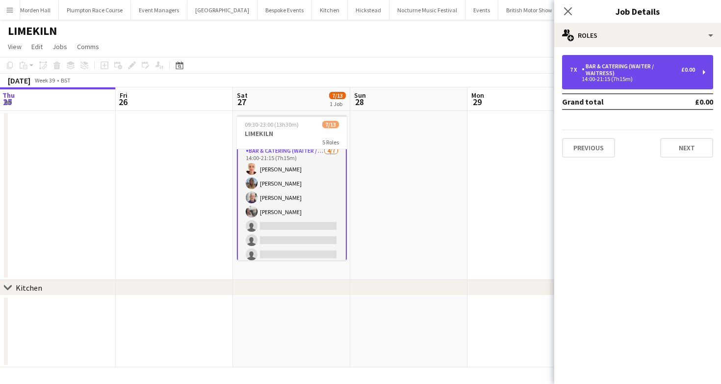
click at [610, 76] on div "Bar & Catering (Waiter / waitress)" at bounding box center [632, 70] width 100 height 14
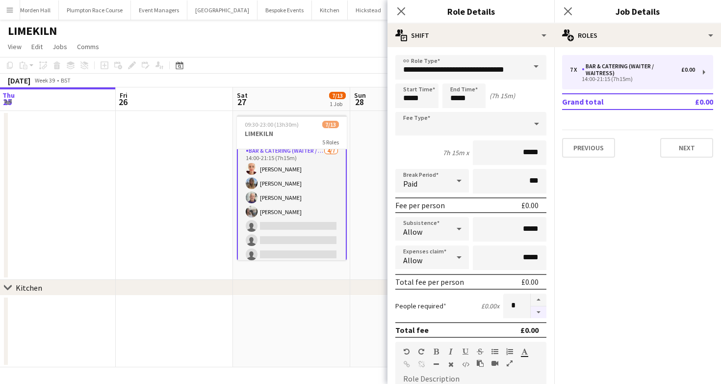
click at [537, 316] on button "button" at bounding box center [539, 312] width 16 height 12
type input "*"
click at [313, 51] on app-page-menu "View Day view expanded Day view collapsed Month view Date picker Jump to today …" at bounding box center [360, 47] width 721 height 19
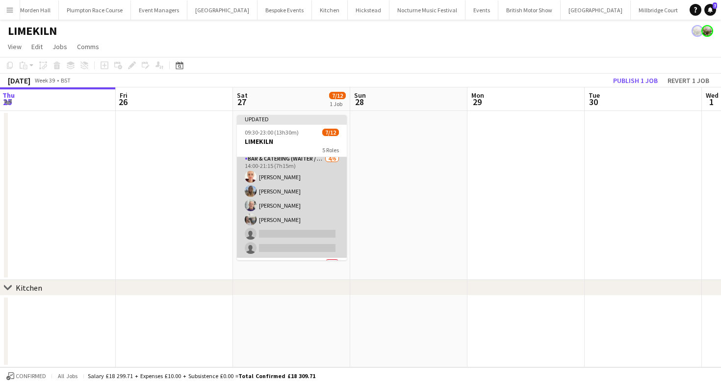
scroll to position [137, 0]
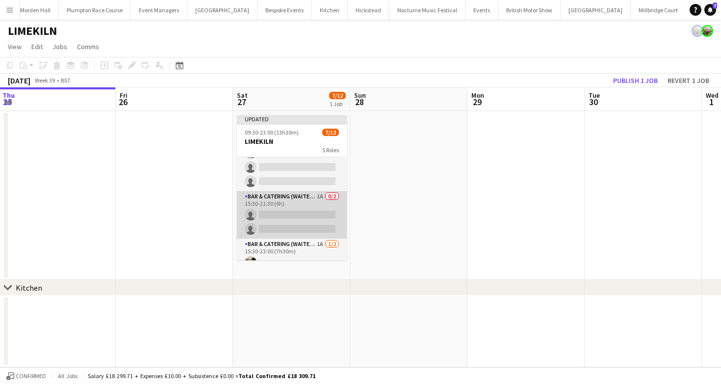
click at [307, 197] on app-card-role "Bar & Catering (Waiter / waitress) 1A 0/2 15:30-21:30 (6h) single-neutral-actio…" at bounding box center [292, 215] width 110 height 48
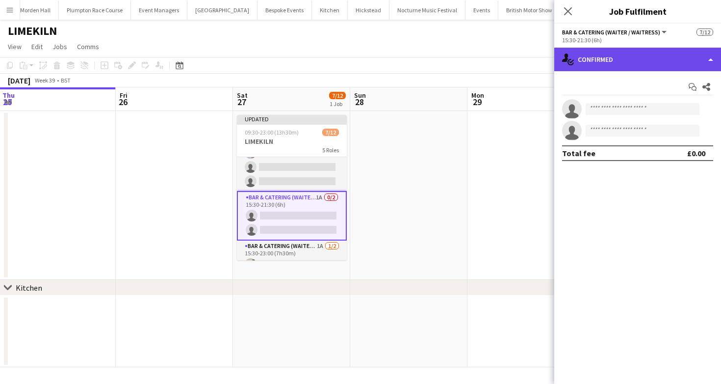
click at [676, 60] on div "single-neutral-actions-check-2 Confirmed" at bounding box center [637, 60] width 167 height 24
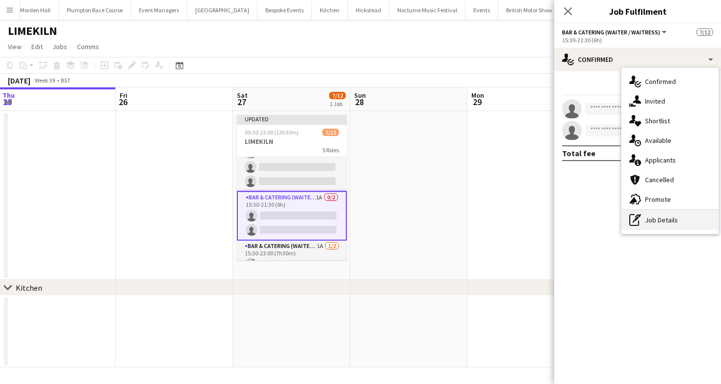
click at [651, 225] on div "pen-write Job Details" at bounding box center [670, 220] width 97 height 20
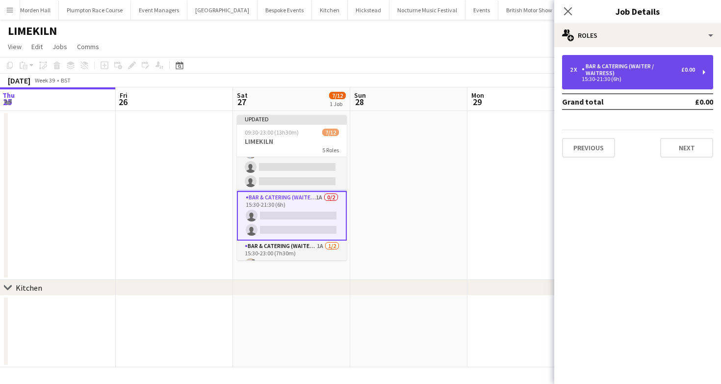
click at [631, 65] on div "Bar & Catering (Waiter / waitress)" at bounding box center [632, 70] width 100 height 14
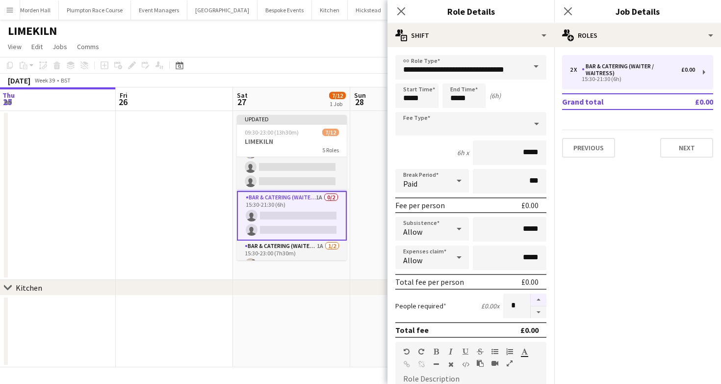
click at [537, 298] on button "button" at bounding box center [539, 299] width 16 height 13
type input "*"
click at [297, 36] on div "LIMEKILN" at bounding box center [360, 29] width 721 height 19
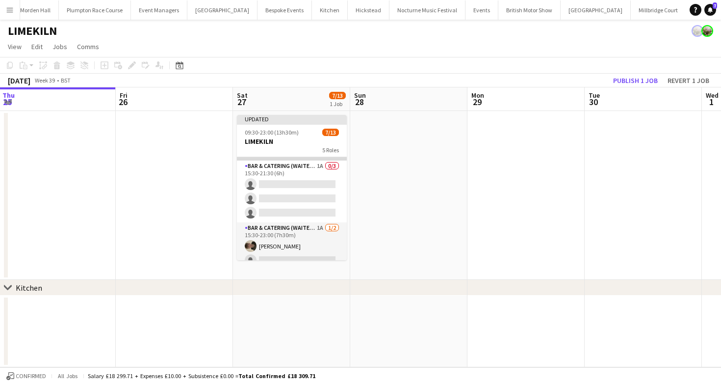
scroll to position [178, 0]
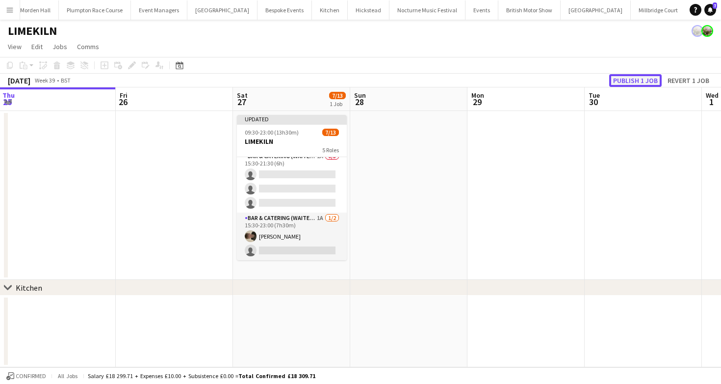
click at [643, 80] on button "Publish 1 job" at bounding box center [635, 80] width 52 height 13
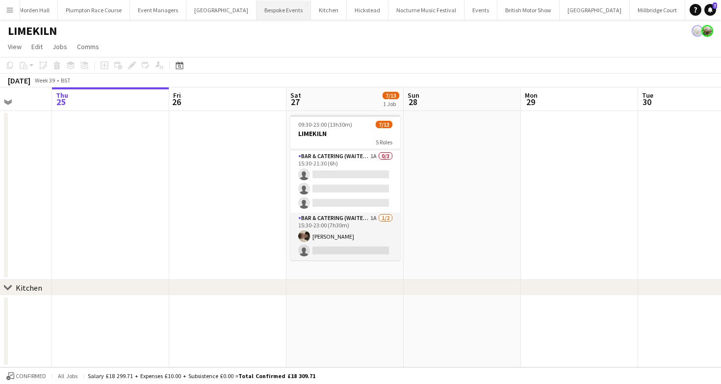
scroll to position [0, 0]
drag, startPoint x: 196, startPoint y: 12, endPoint x: 201, endPoint y: 19, distance: 8.8
click at [196, 12] on button "Event Managers Close" at bounding box center [198, 9] width 56 height 19
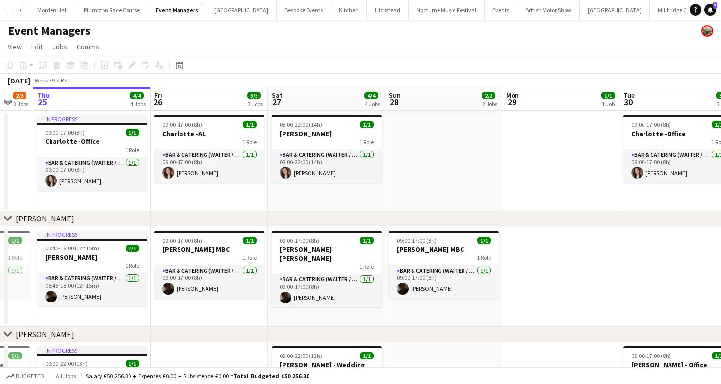
scroll to position [0, 41]
click at [687, 14] on button "LIMEKILN Close" at bounding box center [707, 9] width 40 height 19
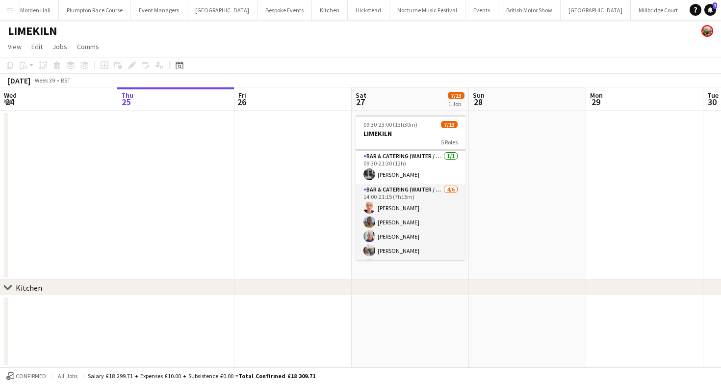
scroll to position [35, 0]
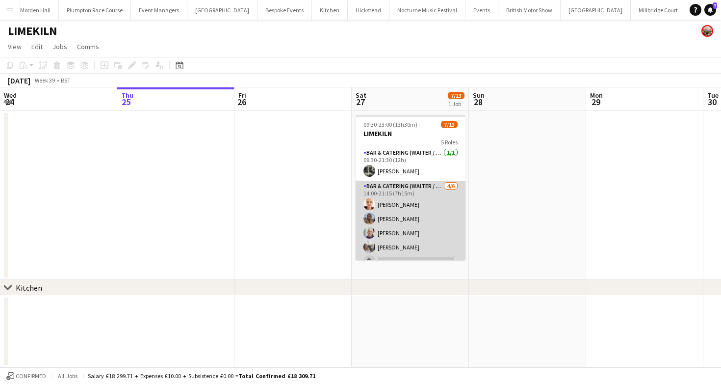
click at [415, 219] on app-card-role "Bar & Catering (Waiter / waitress) 4/6 14:00-21:15 (7h15m) Franceska T Imre Lil…" at bounding box center [411, 233] width 110 height 104
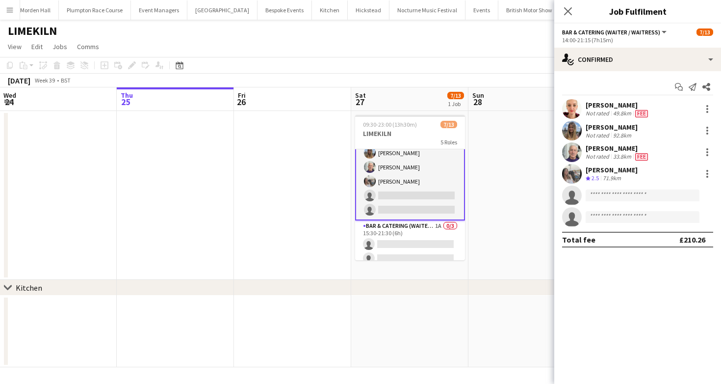
scroll to position [114, 0]
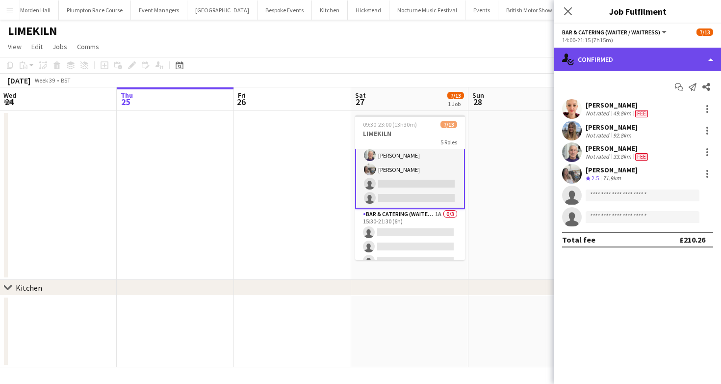
click at [642, 57] on div "single-neutral-actions-check-2 Confirmed" at bounding box center [637, 60] width 167 height 24
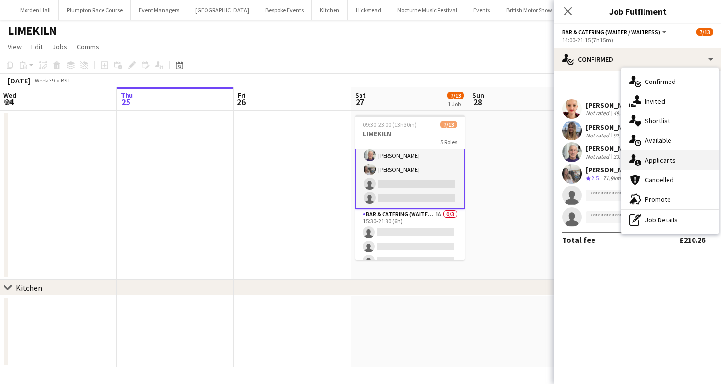
click at [660, 151] on div "single-neutral-actions-information Applicants" at bounding box center [670, 160] width 97 height 20
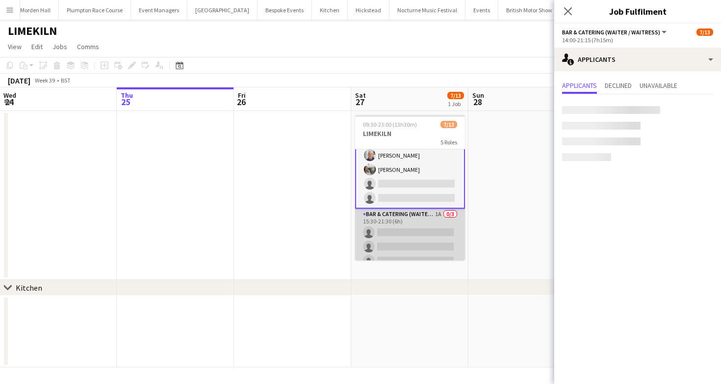
click at [405, 241] on app-card-role "Bar & Catering (Waiter / waitress) 1A 0/3 15:30-21:30 (6h) single-neutral-actio…" at bounding box center [410, 239] width 110 height 62
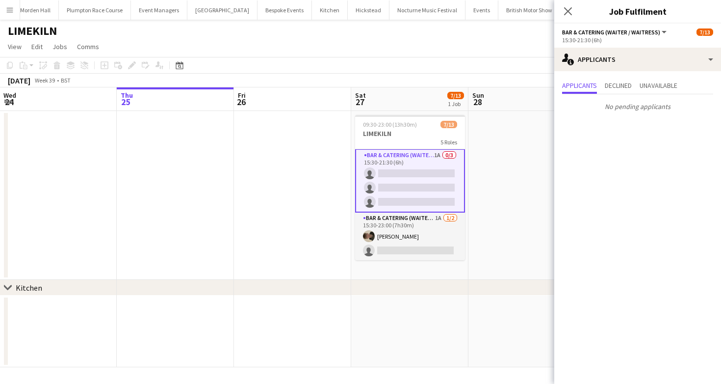
click at [405, 241] on app-card-role "Bar & Catering (Waiter / waitress) 1A 1/2 15:30-23:00 (7h30m) Charles Laughton …" at bounding box center [410, 236] width 110 height 48
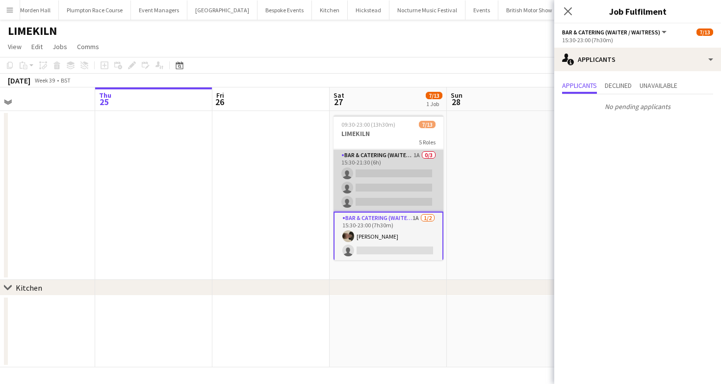
scroll to position [0, 264]
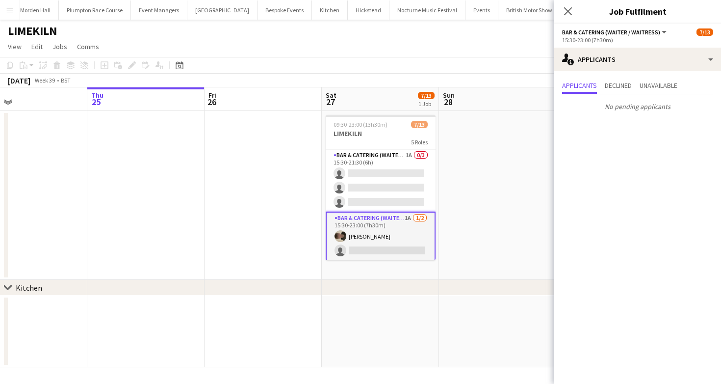
click at [426, 47] on app-page-menu "View Day view expanded Day view collapsed Month view Date picker Jump to today …" at bounding box center [360, 47] width 721 height 19
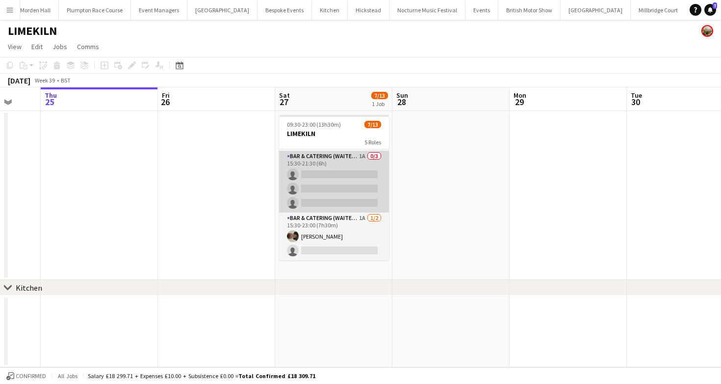
scroll to position [0, 0]
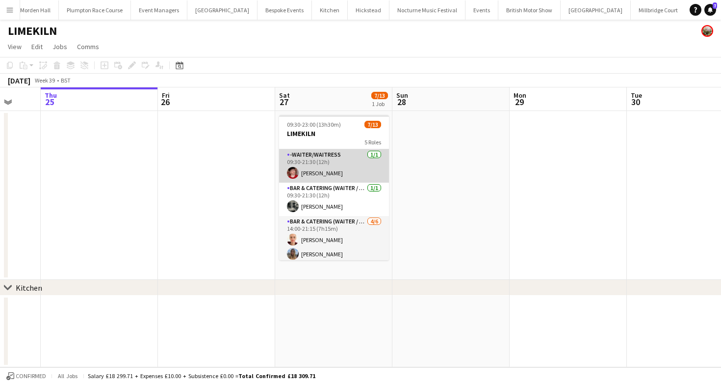
click at [364, 173] on app-card-role "-Waiter/Waitress 1/1 09:30-21:30 (12h) Jonnie Saunders" at bounding box center [334, 165] width 110 height 33
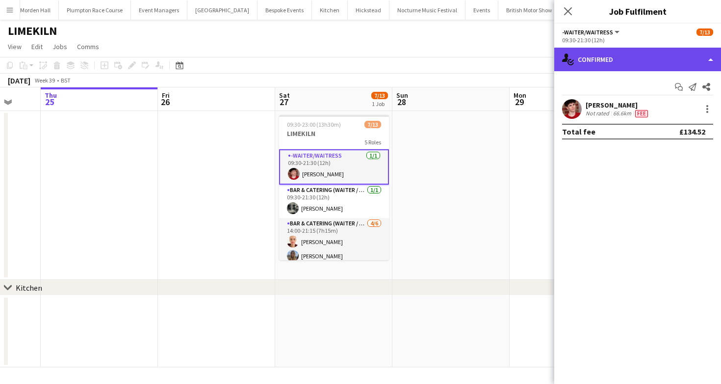
click at [657, 55] on div "single-neutral-actions-check-2 Confirmed" at bounding box center [637, 60] width 167 height 24
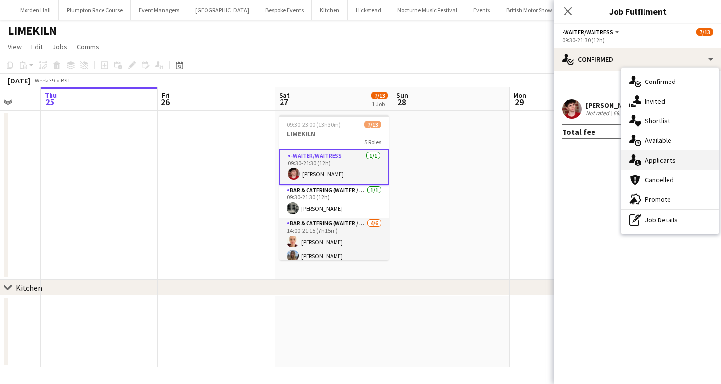
click at [660, 162] on span "Applicants" at bounding box center [660, 160] width 31 height 9
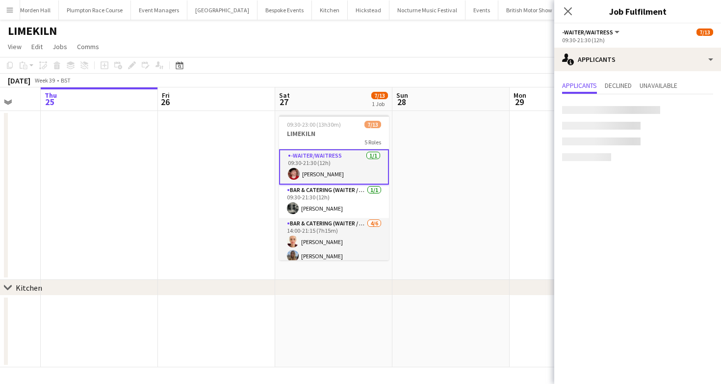
click at [369, 71] on app-toolbar "Copy Paste Paste Command V Paste with crew Command Shift V Paste linked Job Del…" at bounding box center [360, 65] width 721 height 17
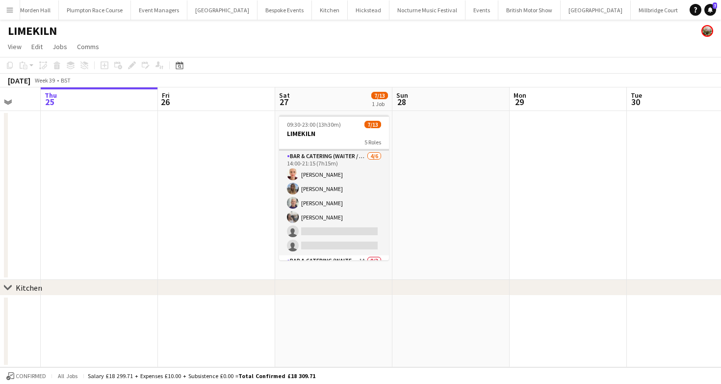
scroll to position [73, 0]
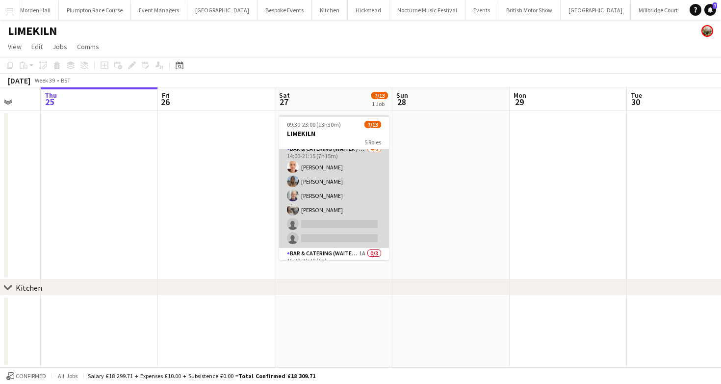
click at [367, 187] on app-card-role "Bar & Catering (Waiter / waitress) 4/6 14:00-21:15 (7h15m) Franceska T Imre Lil…" at bounding box center [334, 195] width 110 height 104
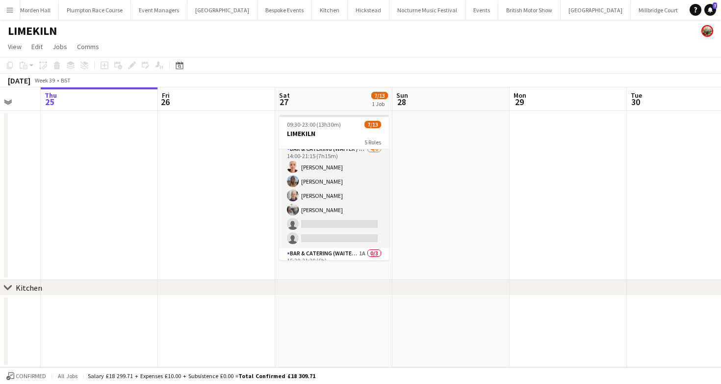
scroll to position [74, 0]
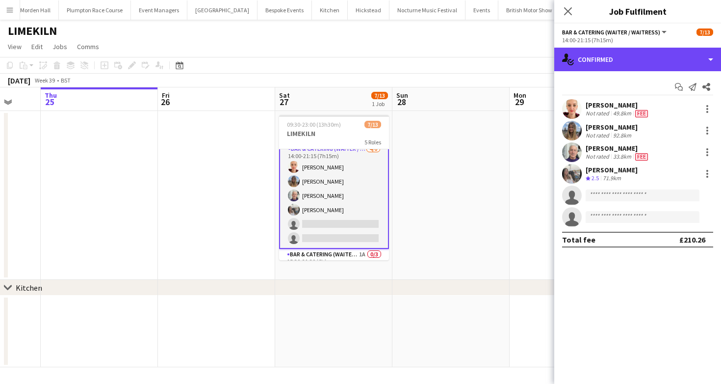
drag, startPoint x: 615, startPoint y: 64, endPoint x: 614, endPoint y: 87, distance: 23.1
click at [615, 64] on div "single-neutral-actions-check-2 Confirmed" at bounding box center [637, 60] width 167 height 24
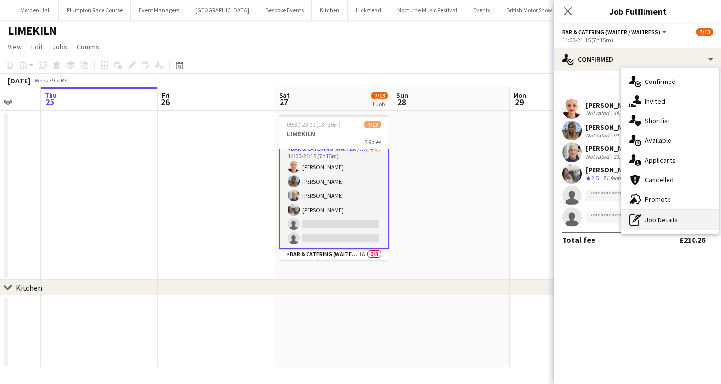
click at [658, 215] on div "pen-write Job Details" at bounding box center [670, 220] width 97 height 20
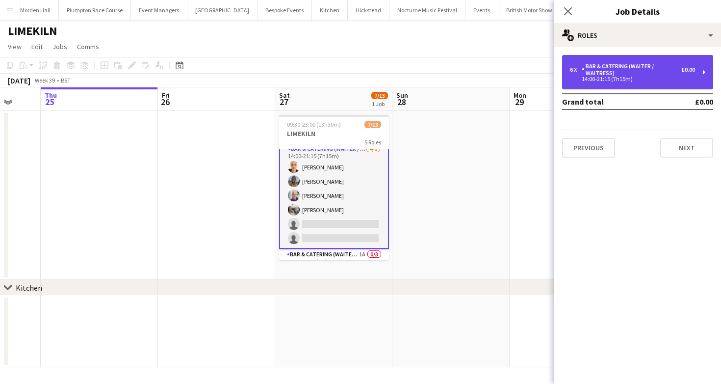
click at [602, 72] on div "Bar & Catering (Waiter / waitress)" at bounding box center [632, 70] width 100 height 14
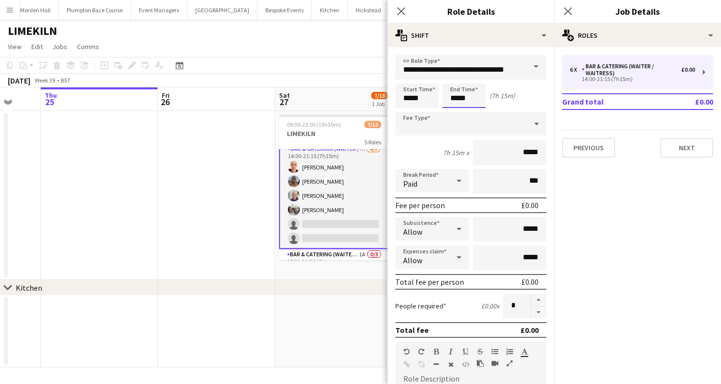
click at [446, 102] on input "*****" at bounding box center [463, 95] width 43 height 25
type input "*****"
click at [473, 112] on div at bounding box center [474, 113] width 20 height 10
click at [350, 71] on app-toolbar "Copy Paste Paste Command V Paste with crew Command Shift V Paste linked Job Del…" at bounding box center [360, 65] width 721 height 17
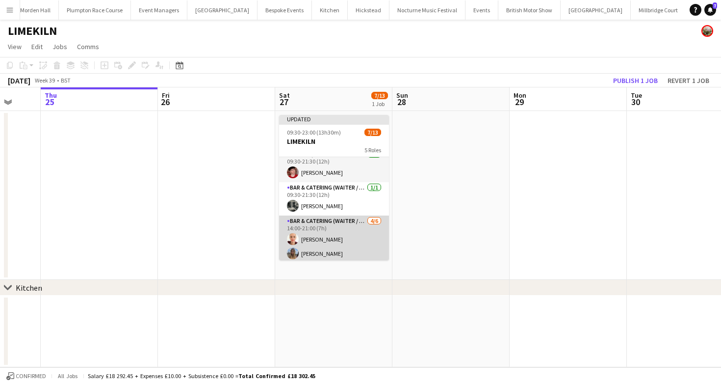
scroll to position [0, 0]
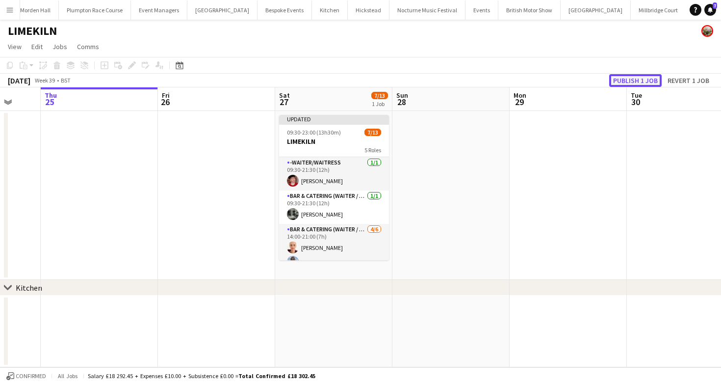
click at [627, 85] on button "Publish 1 job" at bounding box center [635, 80] width 52 height 13
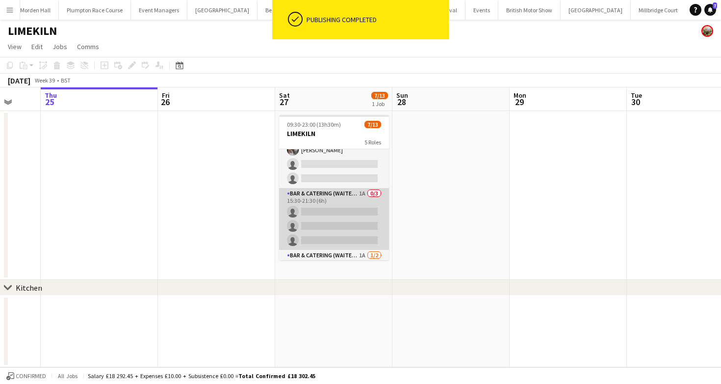
scroll to position [170, 0]
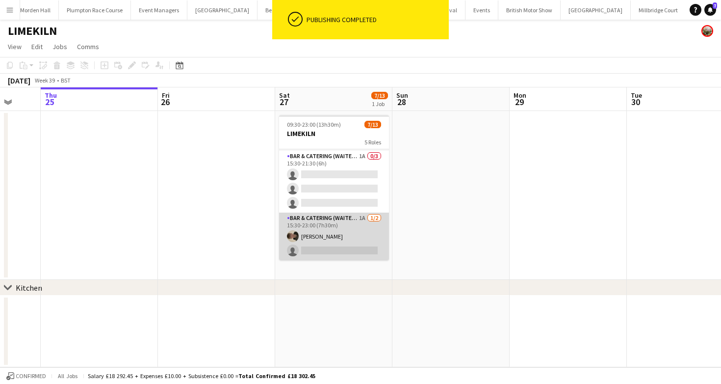
click at [326, 223] on app-card-role "Bar & Catering (Waiter / waitress) 1A 1/2 15:30-23:00 (7h30m) Charles Laughton …" at bounding box center [334, 236] width 110 height 48
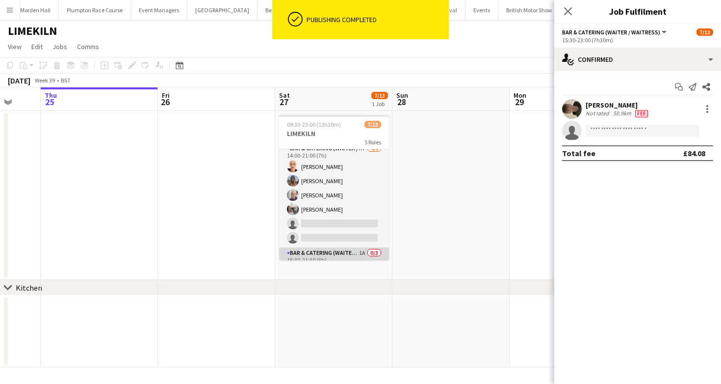
scroll to position [73, 0]
click at [493, 38] on div "LIMEKILN" at bounding box center [360, 29] width 721 height 19
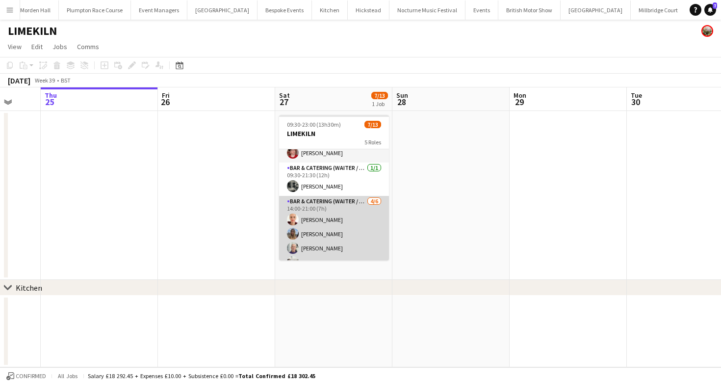
scroll to position [0, 0]
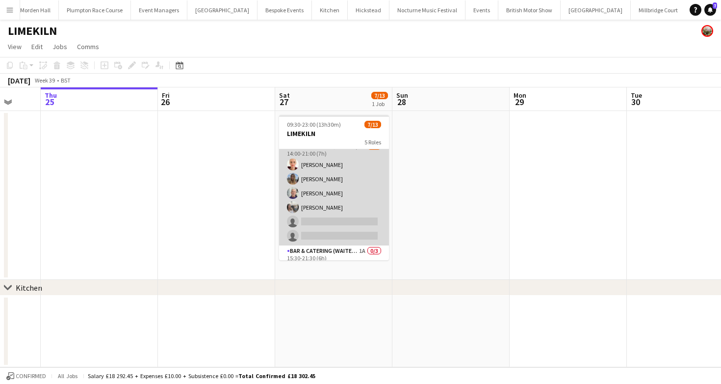
click at [341, 208] on app-card-role "Bar & Catering (Waiter / waitress) 4/6 14:00-21:00 (7h) Franceska T Imre Lily B…" at bounding box center [334, 193] width 110 height 104
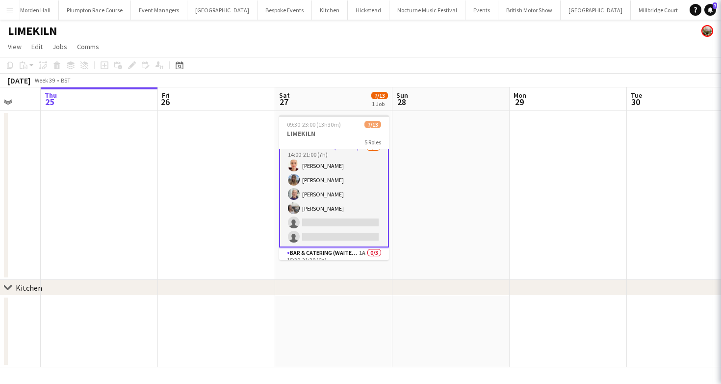
scroll to position [76, 0]
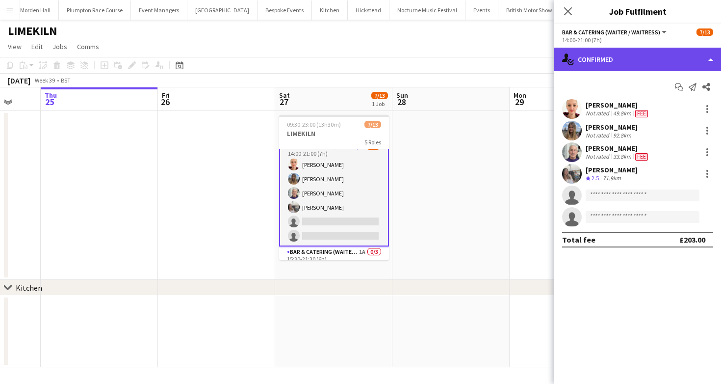
click at [602, 63] on div "single-neutral-actions-check-2 Confirmed" at bounding box center [637, 60] width 167 height 24
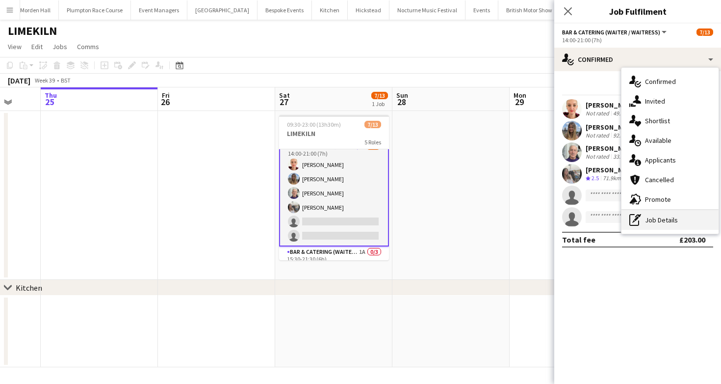
click at [675, 226] on div "pen-write Job Details" at bounding box center [670, 220] width 97 height 20
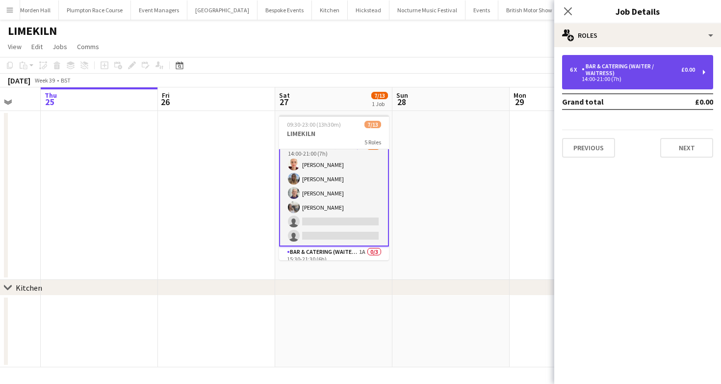
click at [639, 83] on div "6 x Bar & Catering (Waiter / waitress) £0.00 14:00-21:00 (7h)" at bounding box center [637, 72] width 151 height 34
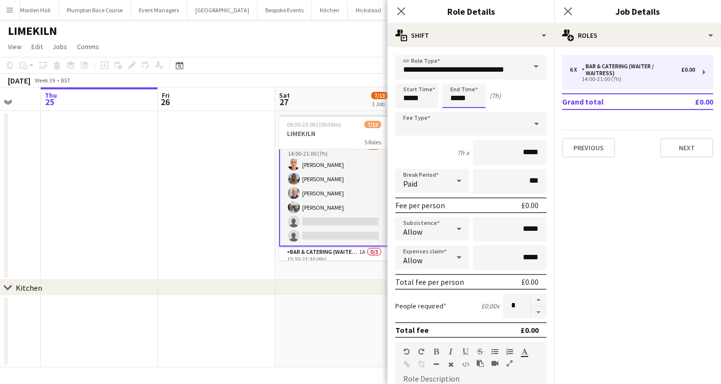
click at [472, 96] on input "*****" at bounding box center [463, 95] width 43 height 25
click at [454, 113] on div at bounding box center [454, 113] width 20 height 10
click at [474, 82] on div at bounding box center [474, 79] width 20 height 10
type input "*****"
click at [474, 82] on div at bounding box center [474, 79] width 20 height 10
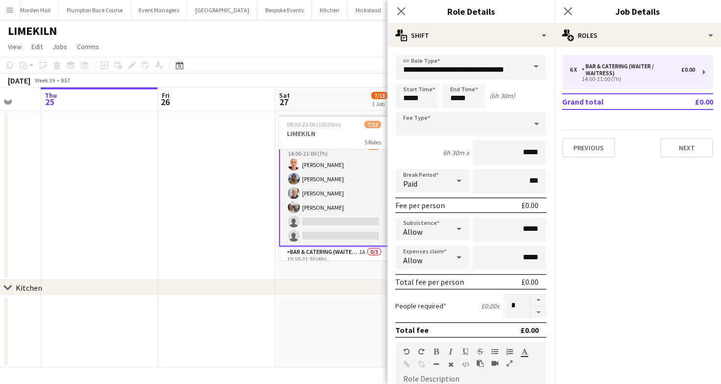
click at [379, 52] on app-page-menu "View Day view expanded Day view collapsed Month view Date picker Jump to today …" at bounding box center [360, 47] width 721 height 19
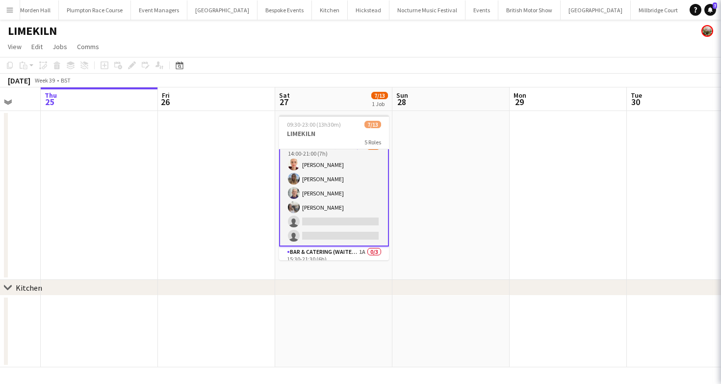
scroll to position [75, 0]
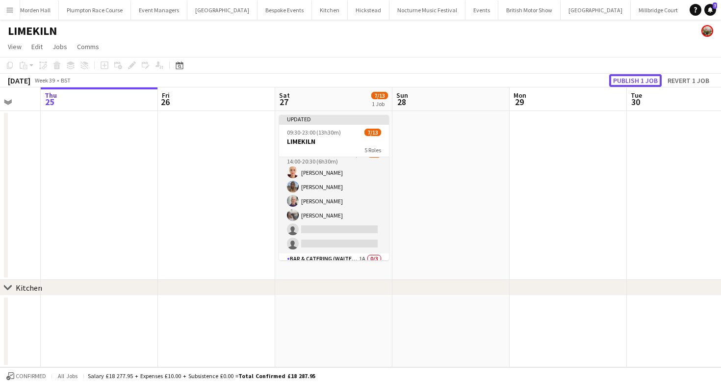
click at [620, 80] on button "Publish 1 job" at bounding box center [635, 80] width 52 height 13
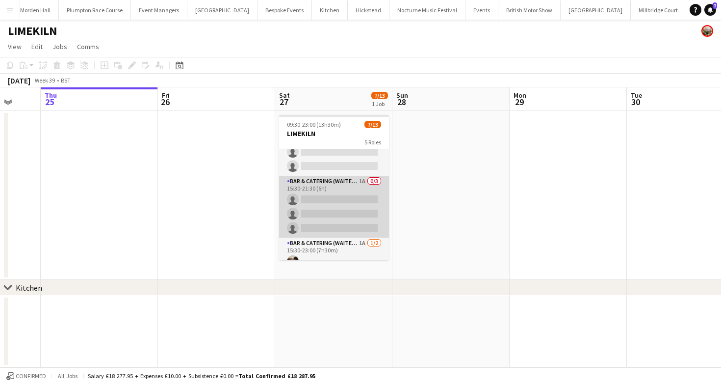
scroll to position [170, 0]
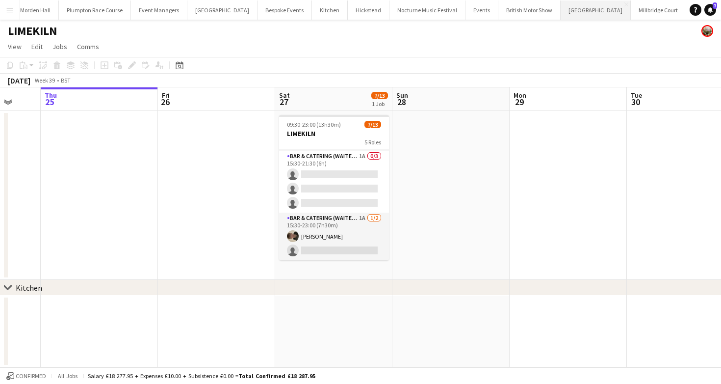
click at [561, 12] on button "Micklefield Hall Close" at bounding box center [596, 9] width 70 height 19
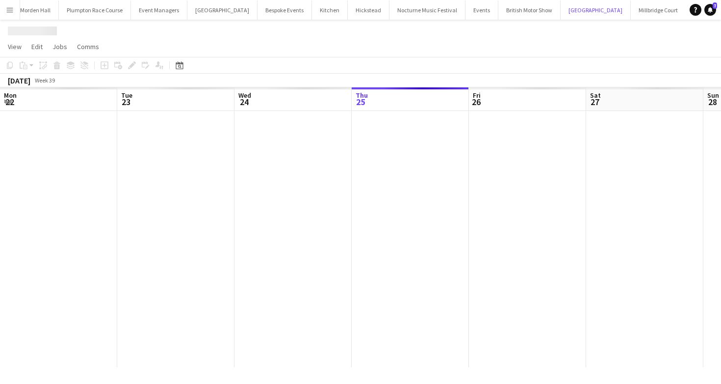
scroll to position [0, 234]
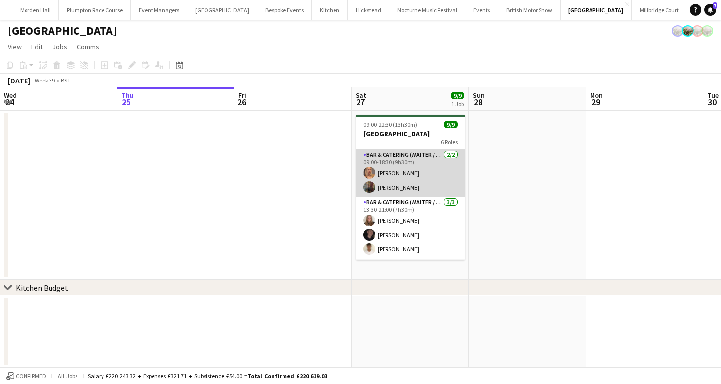
click at [430, 194] on app-card-role "Bar & Catering (Waiter / waitress) 2/2 09:00-18:30 (9h30m) Beatrice Vane Annabe…" at bounding box center [411, 173] width 110 height 48
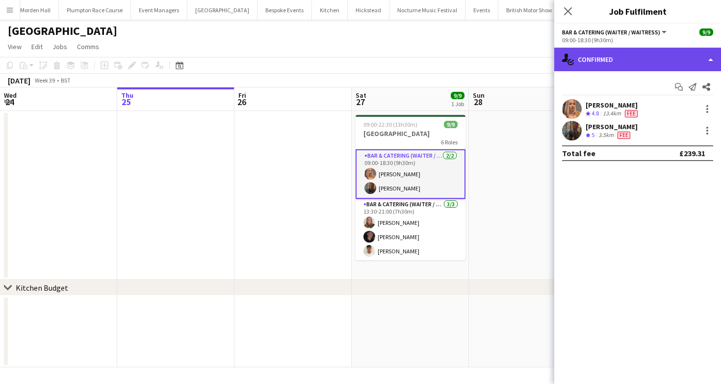
click at [633, 54] on div "single-neutral-actions-check-2 Confirmed" at bounding box center [637, 60] width 167 height 24
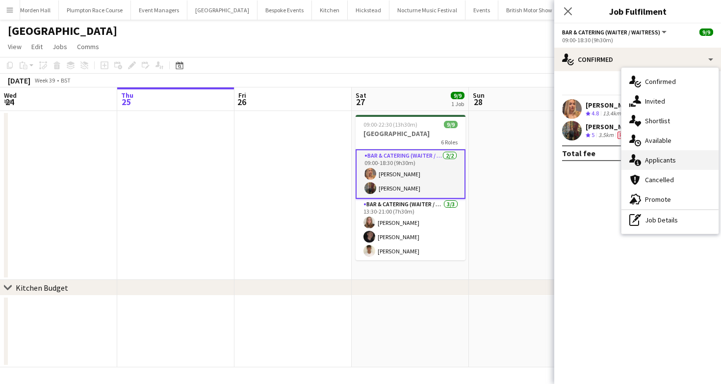
click at [657, 153] on div "single-neutral-actions-information Applicants" at bounding box center [670, 160] width 97 height 20
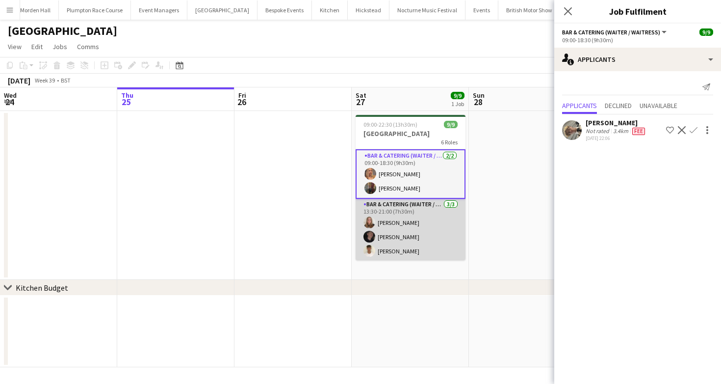
click at [429, 209] on app-card-role "Bar & Catering (Waiter / waitress) 3/3 13:30-21:00 (7h30m) Daisy Shaw Adam Wade…" at bounding box center [411, 230] width 110 height 62
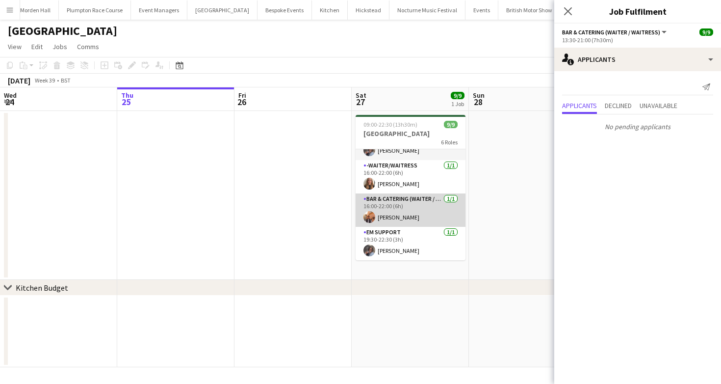
click at [427, 222] on app-card-role "Bar & Catering (Waiter / waitress) 1/1 16:00-22:00 (6h) Charlie Sylvester" at bounding box center [411, 209] width 110 height 33
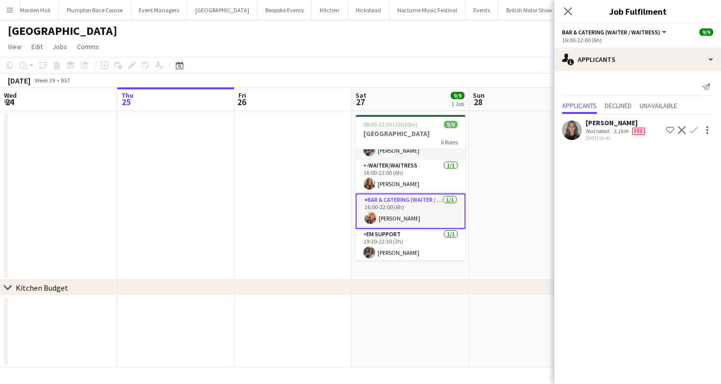
click at [416, 169] on app-card-role "-Waiter/Waitress 1/1 16:00-22:00 (6h) Mia Brady" at bounding box center [411, 176] width 110 height 33
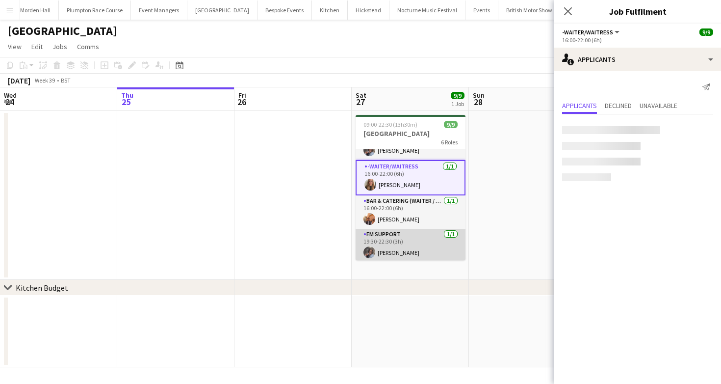
click at [407, 236] on app-card-role "EM Support 1/1 19:30-22:30 (3h) Deborah Edema" at bounding box center [411, 245] width 110 height 33
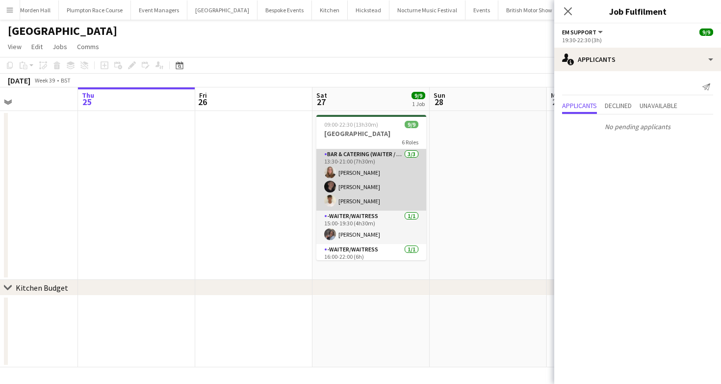
scroll to position [0, 0]
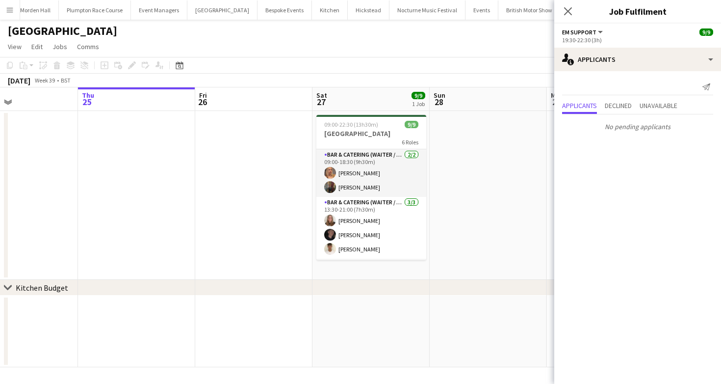
click at [376, 78] on div "September 2025 Week 39 • BST" at bounding box center [360, 81] width 721 height 14
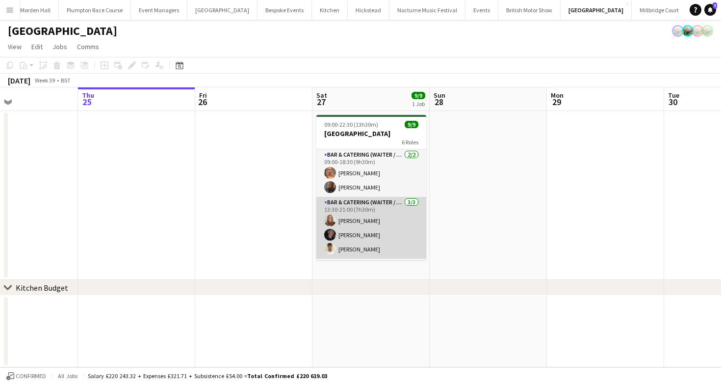
scroll to position [132, 0]
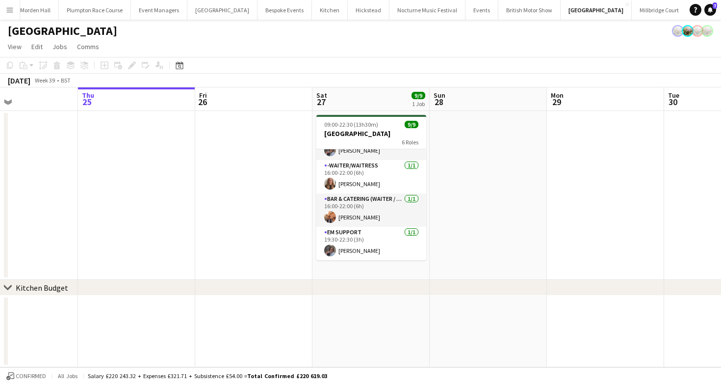
click at [658, 20] on div "[GEOGRAPHIC_DATA]" at bounding box center [360, 29] width 721 height 19
click at [687, 11] on button "LIMEKILN Close" at bounding box center [707, 9] width 40 height 19
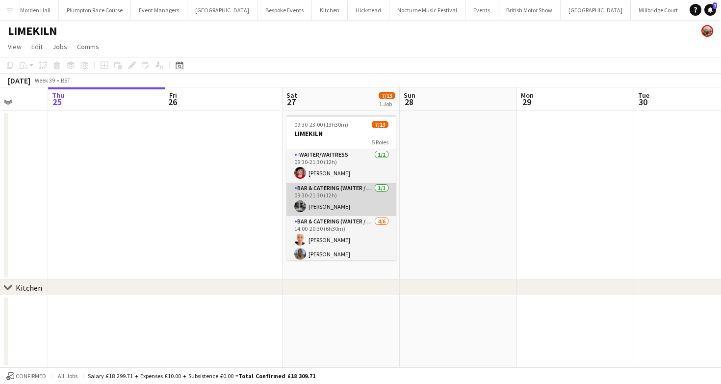
scroll to position [170, 0]
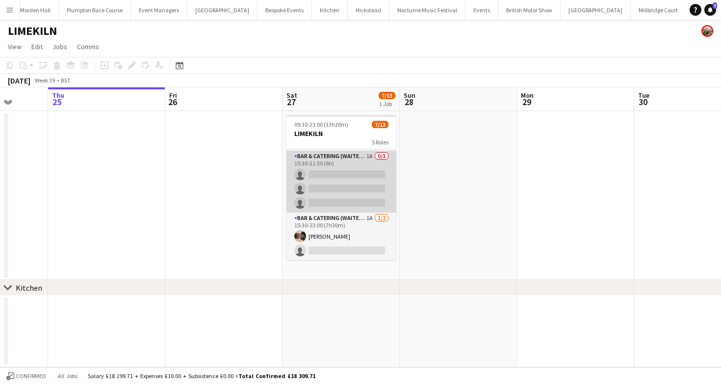
click at [358, 197] on app-card-role "Bar & Catering (Waiter / waitress) 1A 0/3 15:30-21:30 (6h) single-neutral-actio…" at bounding box center [341, 182] width 110 height 62
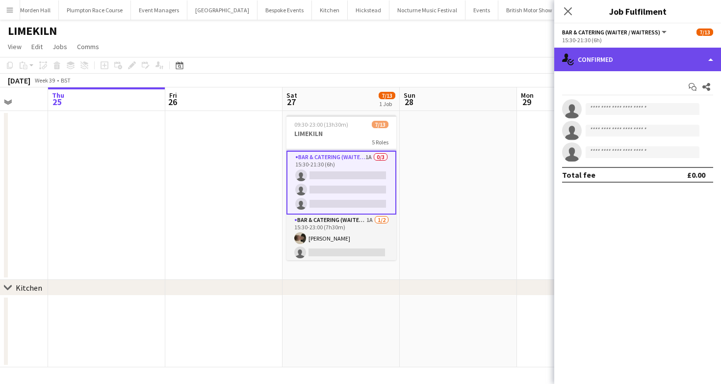
click at [613, 69] on div "single-neutral-actions-check-2 Confirmed" at bounding box center [637, 60] width 167 height 24
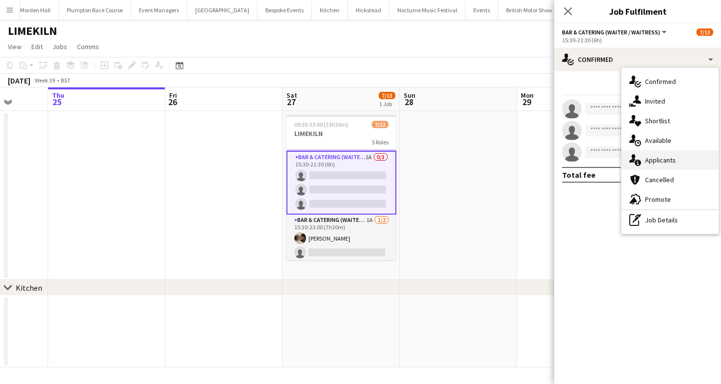
click at [656, 167] on div "single-neutral-actions-information Applicants" at bounding box center [670, 160] width 97 height 20
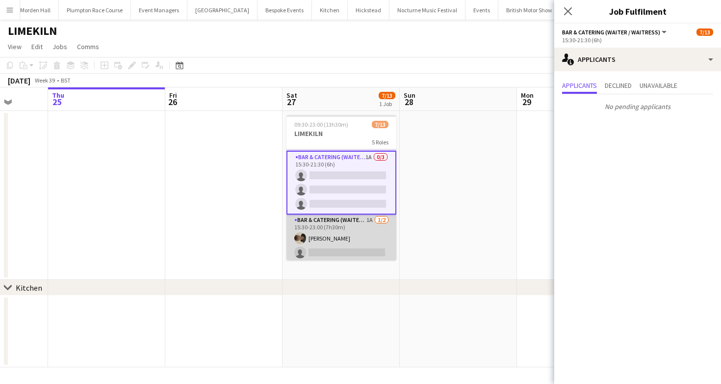
click at [320, 234] on app-card-role "Bar & Catering (Waiter / waitress) 1A 1/2 15:30-23:00 (7h30m) Charles Laughton …" at bounding box center [341, 238] width 110 height 48
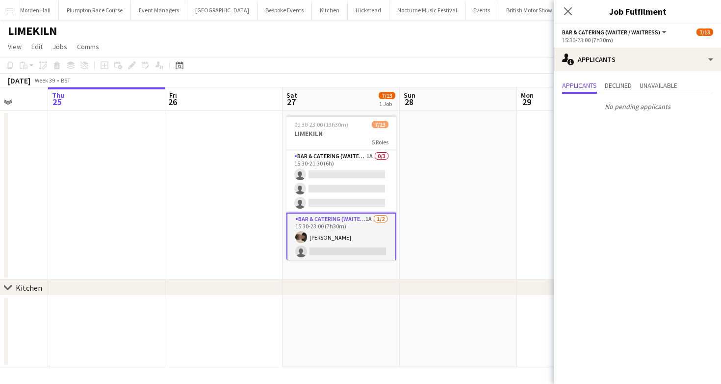
scroll to position [46, 0]
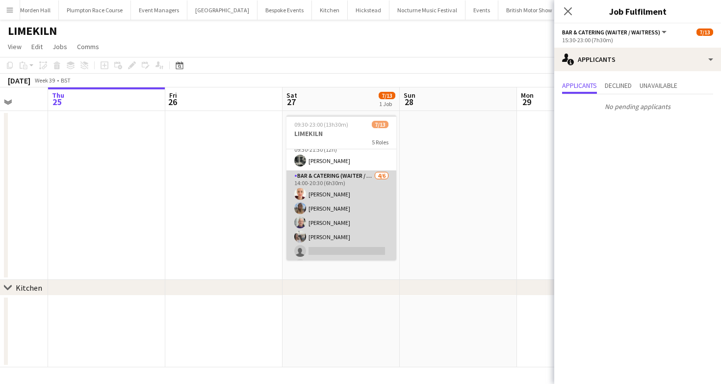
click at [317, 215] on app-card-role "Bar & Catering (Waiter / waitress) 4/6 14:00-20:30 (6h30m) Franceska T Imre Lil…" at bounding box center [341, 222] width 110 height 104
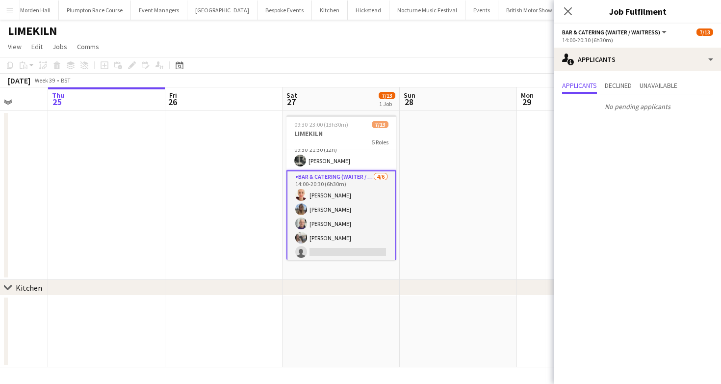
click at [356, 58] on app-toolbar "Copy Paste Paste Command V Paste with crew Command Shift V Paste linked Job Del…" at bounding box center [360, 65] width 721 height 17
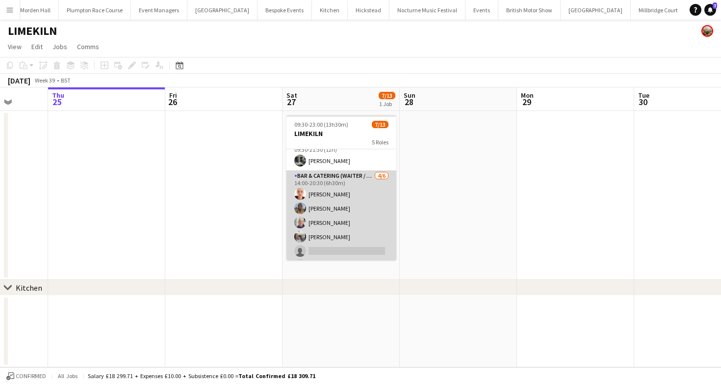
scroll to position [0, 0]
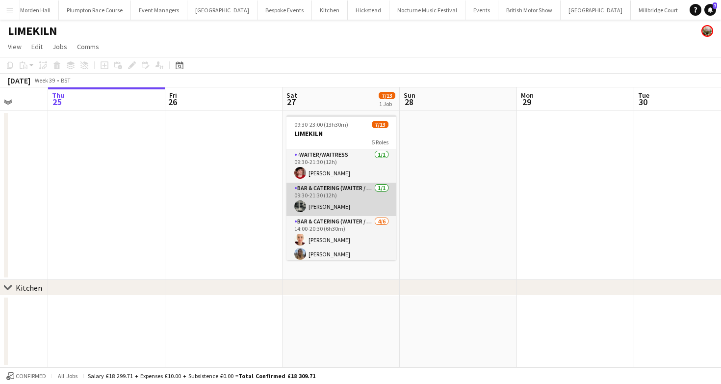
click at [328, 201] on app-card-role "Bar & Catering (Waiter / waitress) 1/1 09:30-21:30 (12h) Molly Middlehurst" at bounding box center [341, 198] width 110 height 33
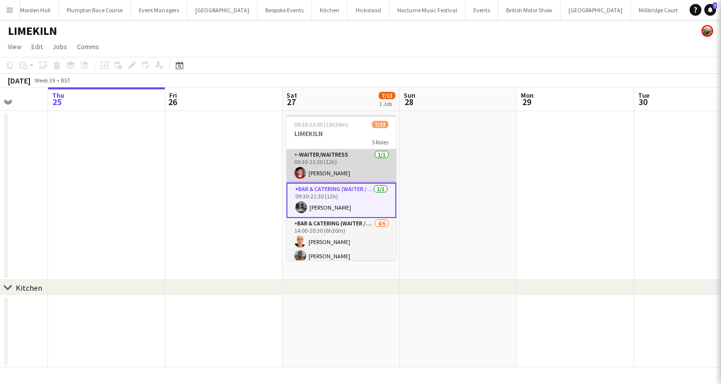
click at [328, 176] on app-card-role "-Waiter/Waitress 1/1 09:30-21:30 (12h) Jonnie Saunders" at bounding box center [341, 165] width 110 height 33
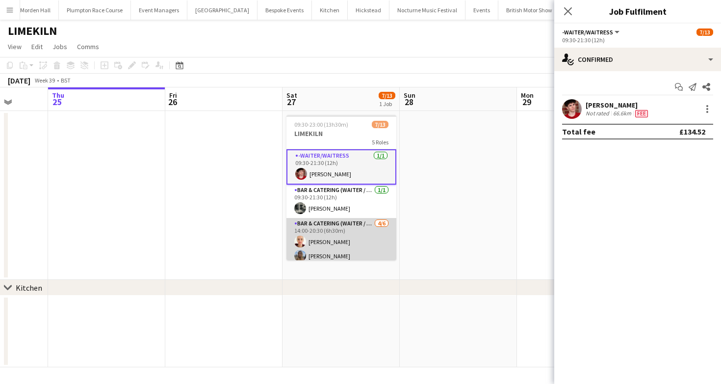
click at [340, 225] on app-card-role "Bar & Catering (Waiter / waitress) 4/6 14:00-20:30 (6h30m) Franceska T Imre Lil…" at bounding box center [341, 270] width 110 height 104
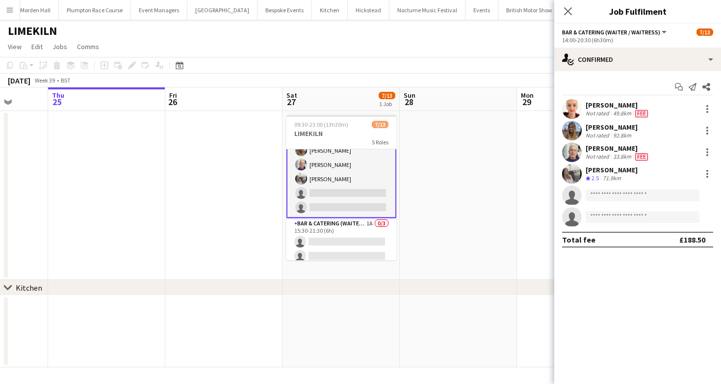
click at [347, 76] on div "September 2025 Week 39 • BST" at bounding box center [360, 81] width 721 height 14
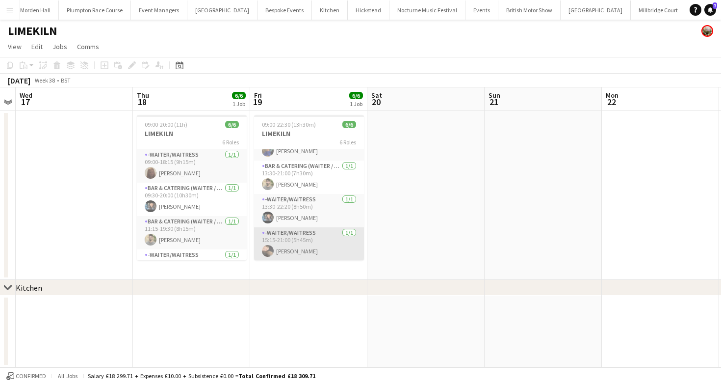
scroll to position [0, 215]
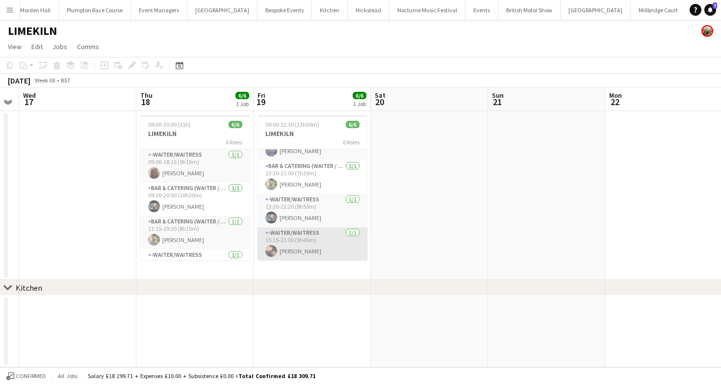
click at [311, 242] on app-card-role "-Waiter/Waitress 1/1 15:15-21:00 (5h45m) Lily Minton" at bounding box center [313, 243] width 110 height 33
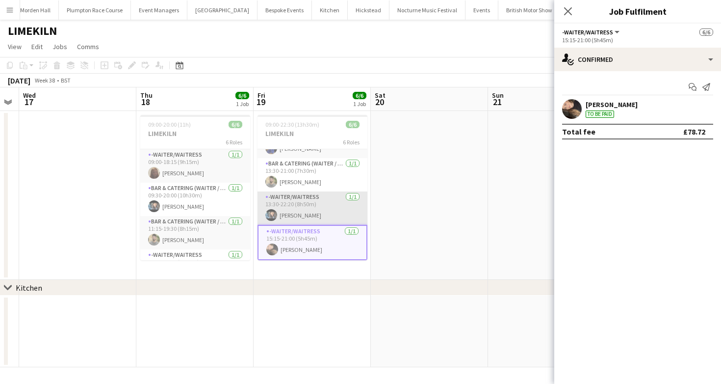
scroll to position [90, 0]
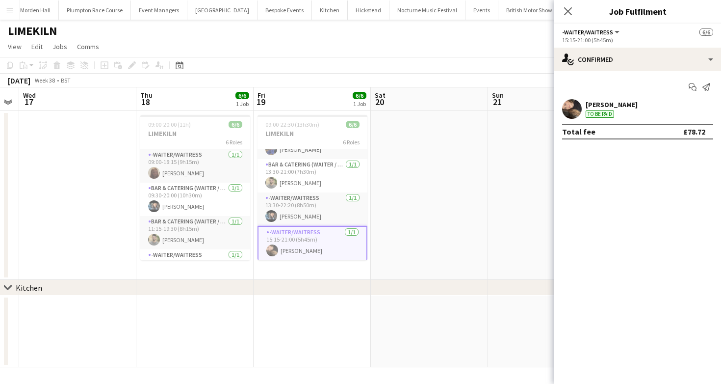
click at [340, 52] on app-page-menu "View Day view expanded Day view collapsed Month view Date picker Jump to today …" at bounding box center [360, 47] width 721 height 19
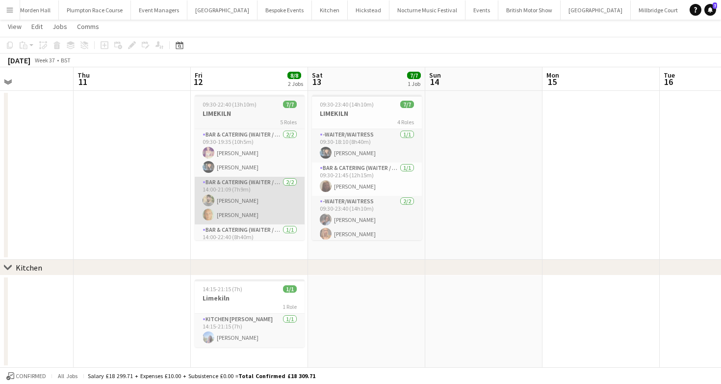
scroll to position [0, 275]
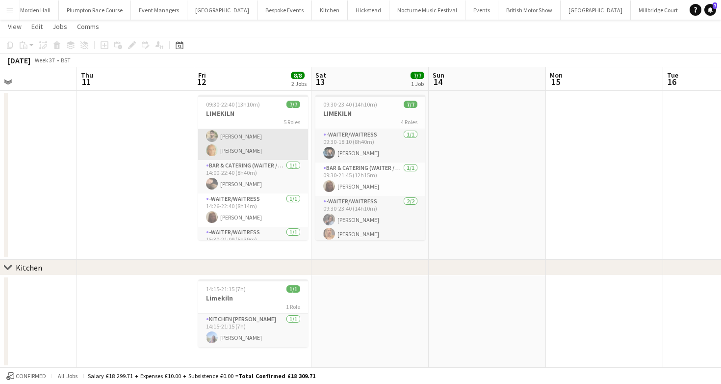
click at [245, 138] on app-card-role "Bar & Catering (Waiter / waitress) 2/2 14:00-21:09 (7h9m) Jacques Pressley Oliv…" at bounding box center [253, 136] width 110 height 48
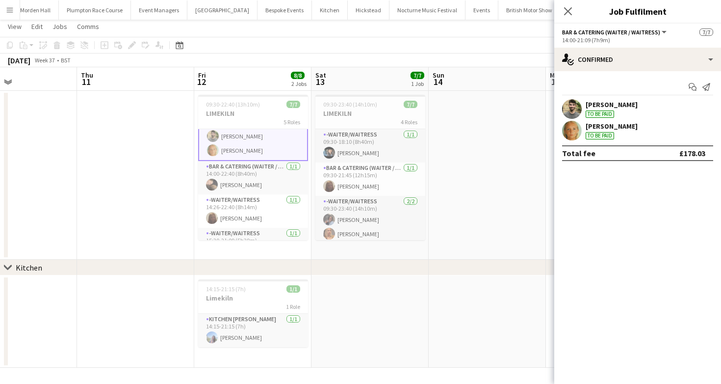
click at [601, 125] on div "Olivia Kluyver" at bounding box center [612, 126] width 52 height 9
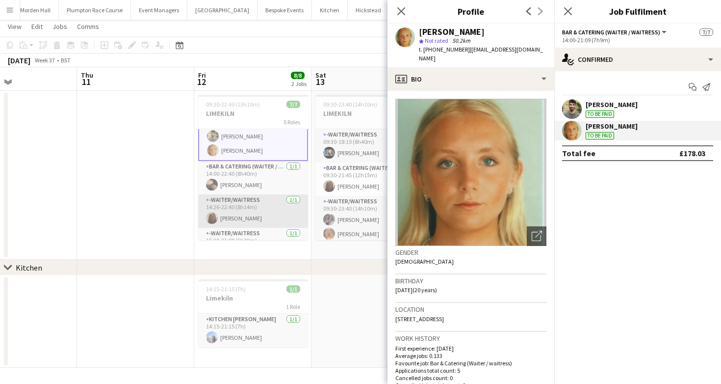
scroll to position [86, 0]
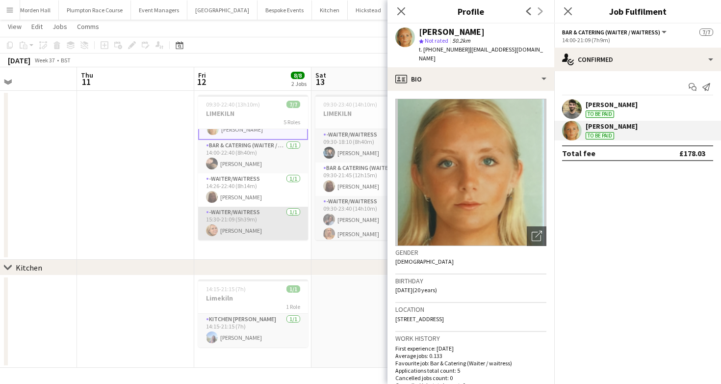
click at [240, 227] on app-card-role "-Waiter/Waitress 1/1 15:30-21:09 (5h39m) Lucy Bee" at bounding box center [253, 223] width 110 height 33
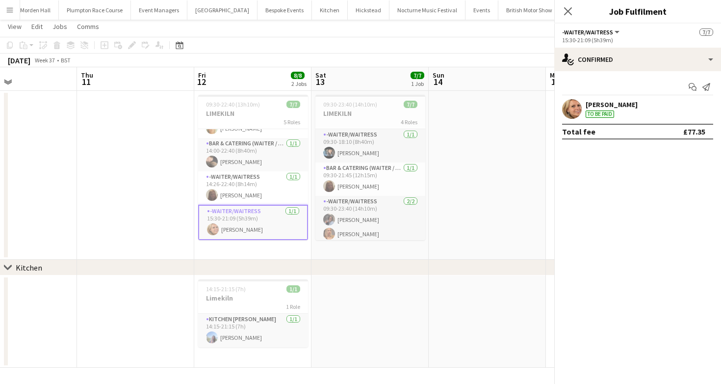
scroll to position [85, 0]
click at [595, 105] on div "Lucy Bee" at bounding box center [612, 104] width 52 height 9
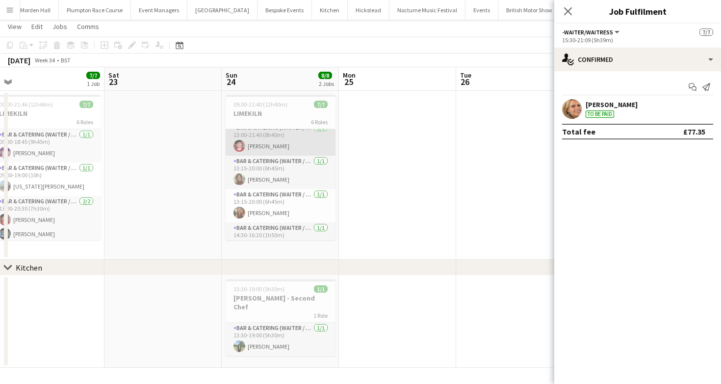
scroll to position [57, 0]
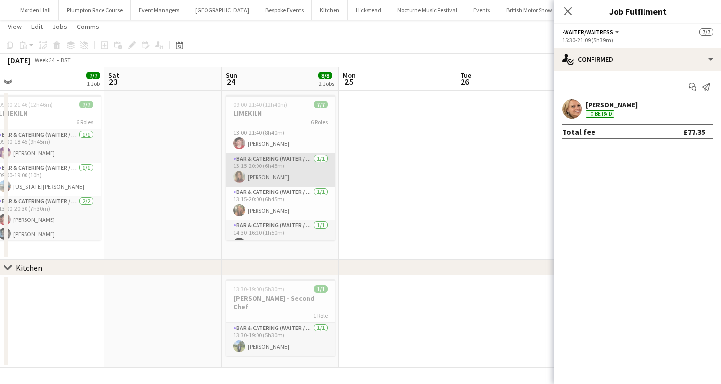
click at [267, 173] on app-card-role "Bar & Catering (Waiter / waitress) 1/1 13:15-20:00 (6h45m) Anna Harding" at bounding box center [281, 169] width 110 height 33
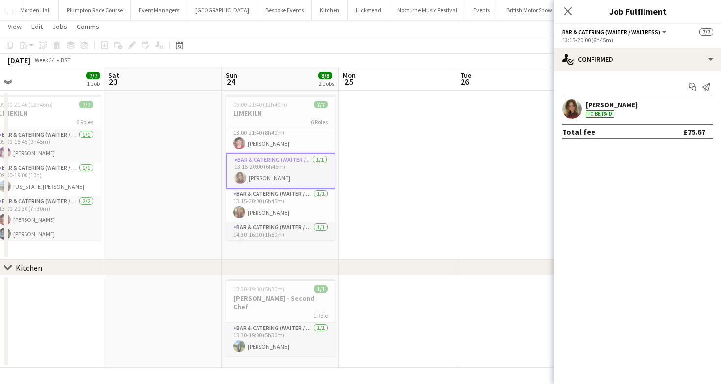
click at [592, 109] on div "Anna Harding To be paid" at bounding box center [612, 109] width 52 height 18
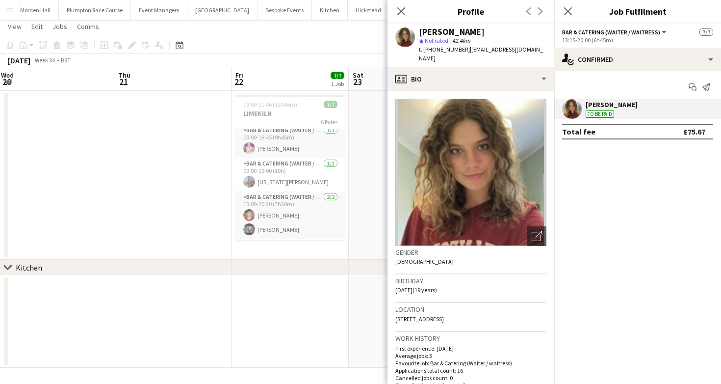
scroll to position [6, 0]
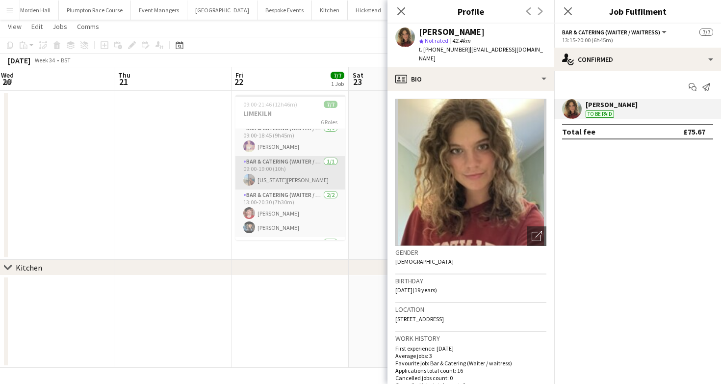
click at [276, 176] on app-card-role "Bar & Catering (Waiter / waitress) 1/1 09:00-19:00 (10h) georgia willoughby" at bounding box center [290, 172] width 110 height 33
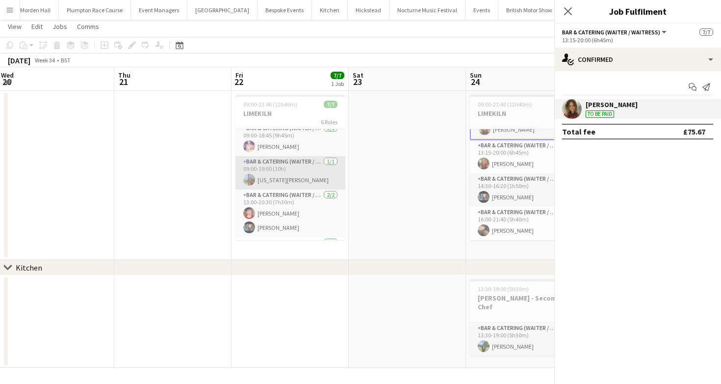
scroll to position [104, 0]
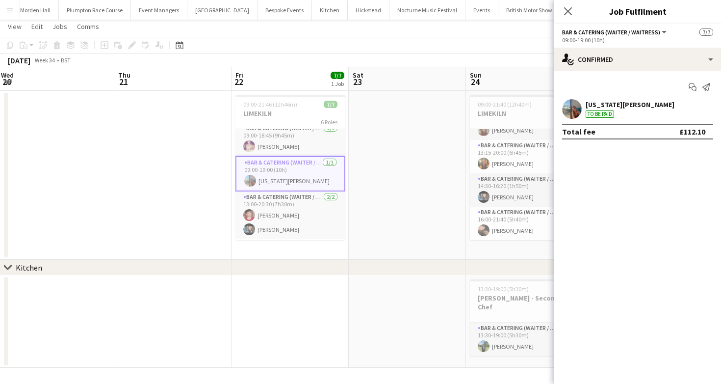
click at [618, 99] on div "Start chat Send notification georgia willoughby To be paid Total fee £112.10" at bounding box center [637, 109] width 167 height 76
click at [618, 101] on div "georgia willoughby" at bounding box center [630, 104] width 89 height 9
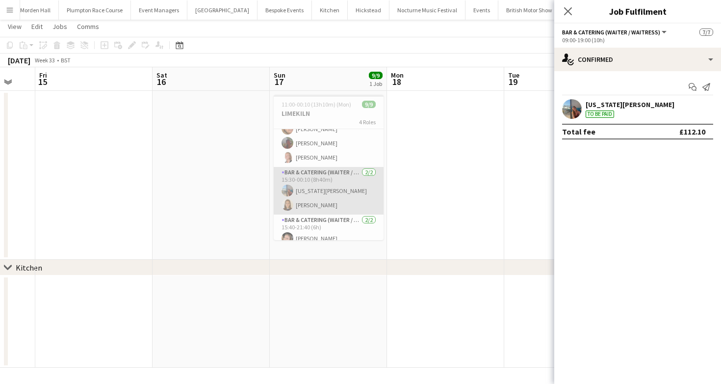
scroll to position [71, 0]
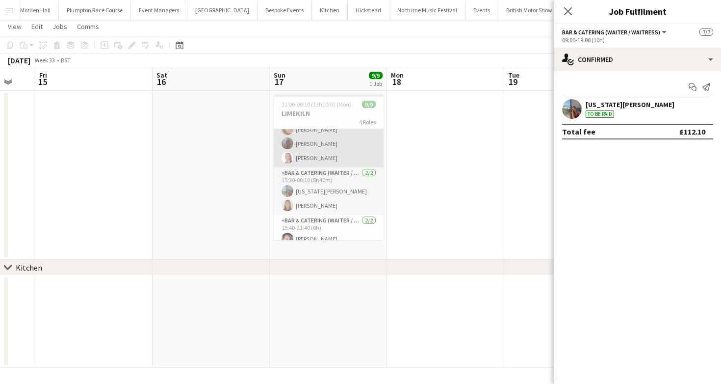
click at [306, 155] on app-card-role "Bar & Catering (Waiter / waitress) 3/3 15:30-22:00 (6h30m) Lucy Bee Sasha Calve…" at bounding box center [329, 136] width 110 height 62
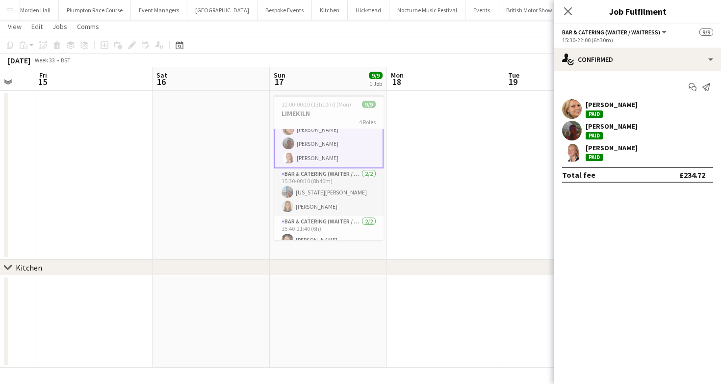
click at [609, 124] on div "Sasha Calvert" at bounding box center [612, 126] width 52 height 9
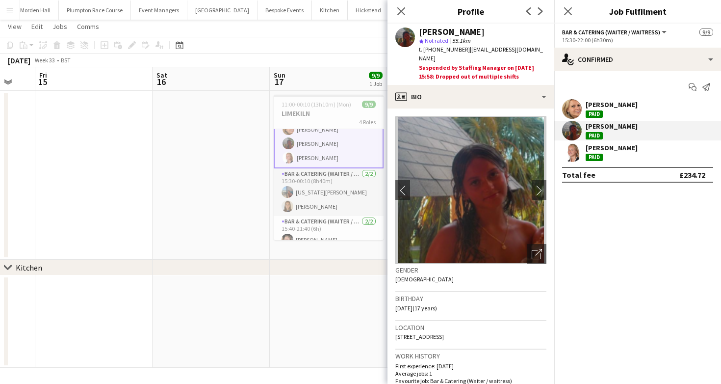
click at [609, 147] on div "Sienna Calvert" at bounding box center [612, 147] width 52 height 9
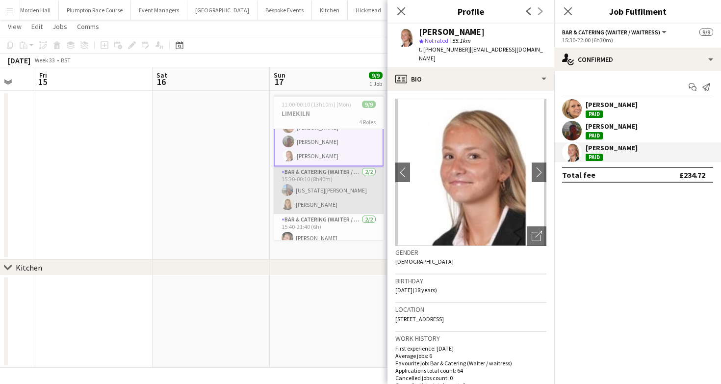
scroll to position [96, 0]
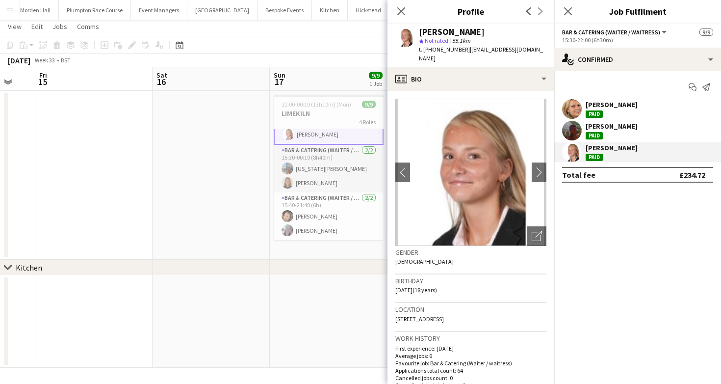
click at [307, 59] on div "August 2025 Week 33 • BST" at bounding box center [360, 60] width 721 height 14
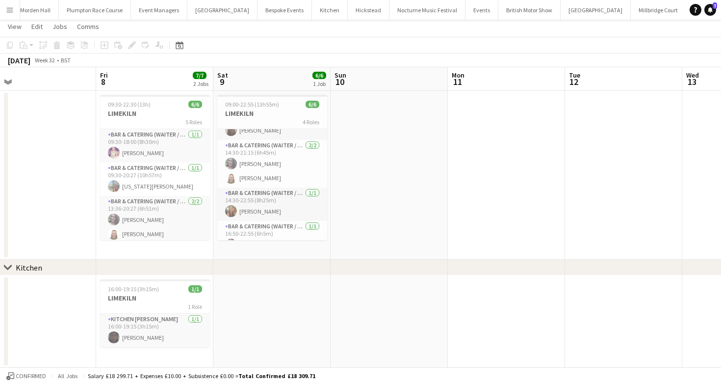
scroll to position [51, 0]
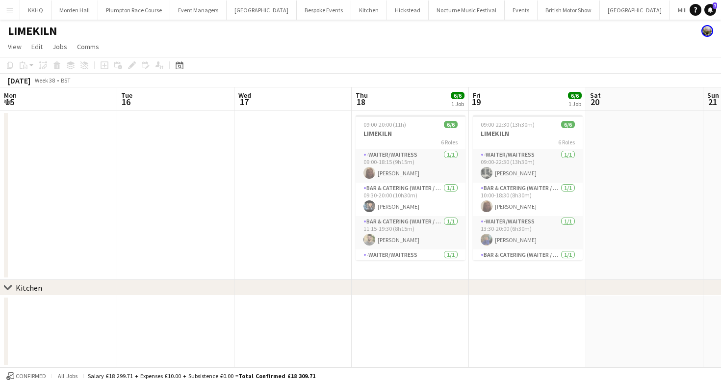
scroll to position [0, 403]
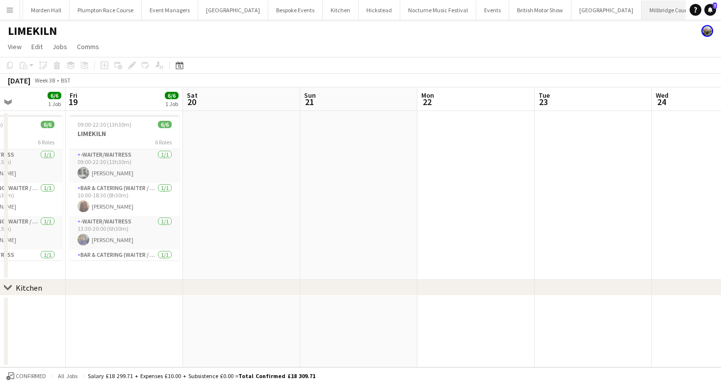
click at [642, 15] on button "[GEOGRAPHIC_DATA]" at bounding box center [669, 9] width 55 height 19
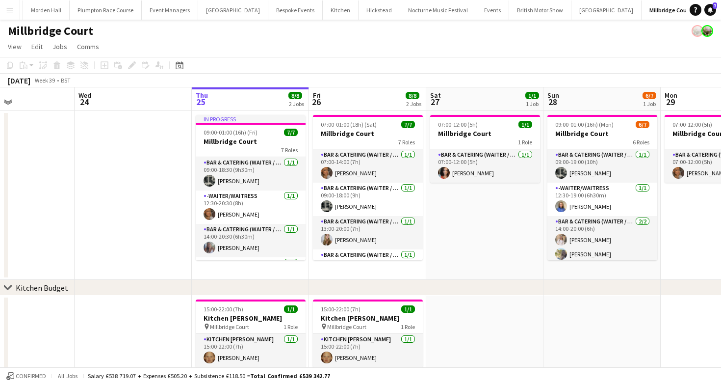
click at [15, 14] on button "Menu" at bounding box center [10, 10] width 20 height 20
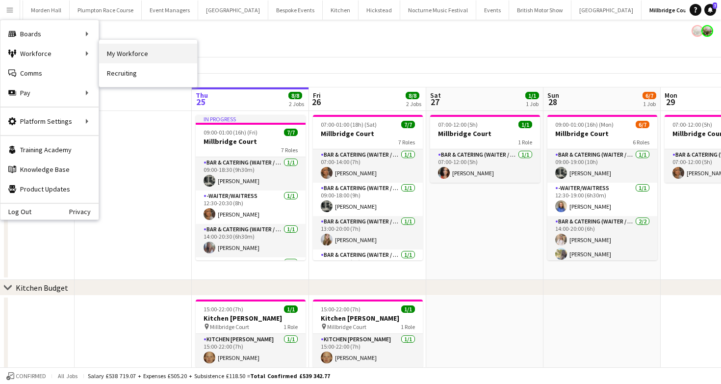
click at [137, 54] on link "My Workforce" at bounding box center [148, 54] width 98 height 20
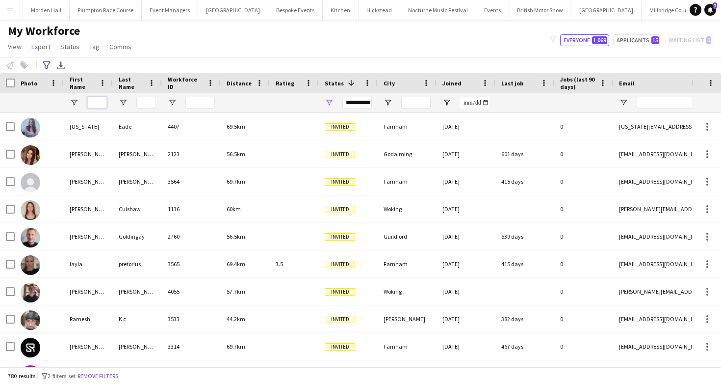
click at [100, 104] on input "First Name Filter Input" at bounding box center [97, 103] width 20 height 12
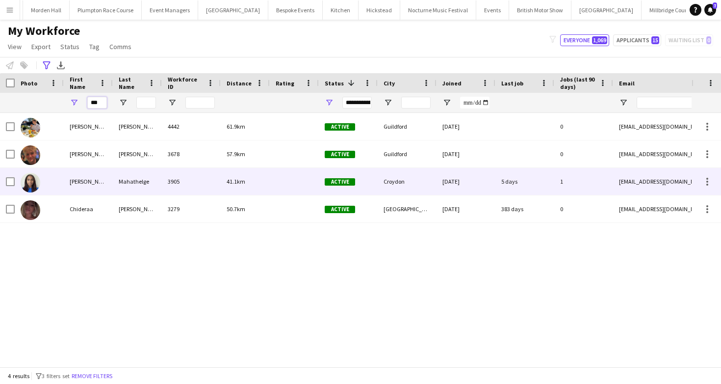
type input "***"
click at [112, 175] on div "[PERSON_NAME]" at bounding box center [88, 181] width 49 height 27
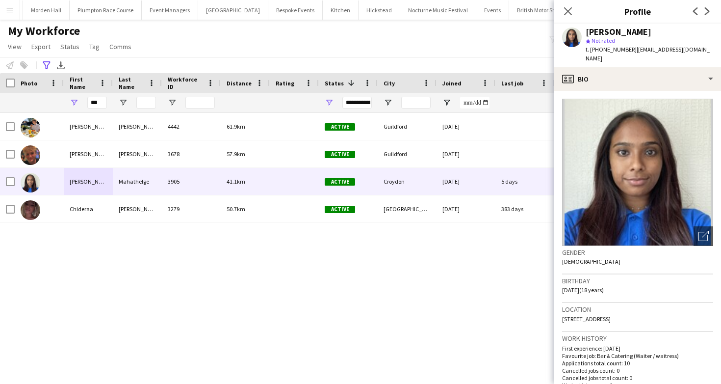
click at [244, 48] on div "My Workforce View Views Default view mena New Starter New view Update view Dele…" at bounding box center [360, 40] width 721 height 33
